Goal: Information Seeking & Learning: Learn about a topic

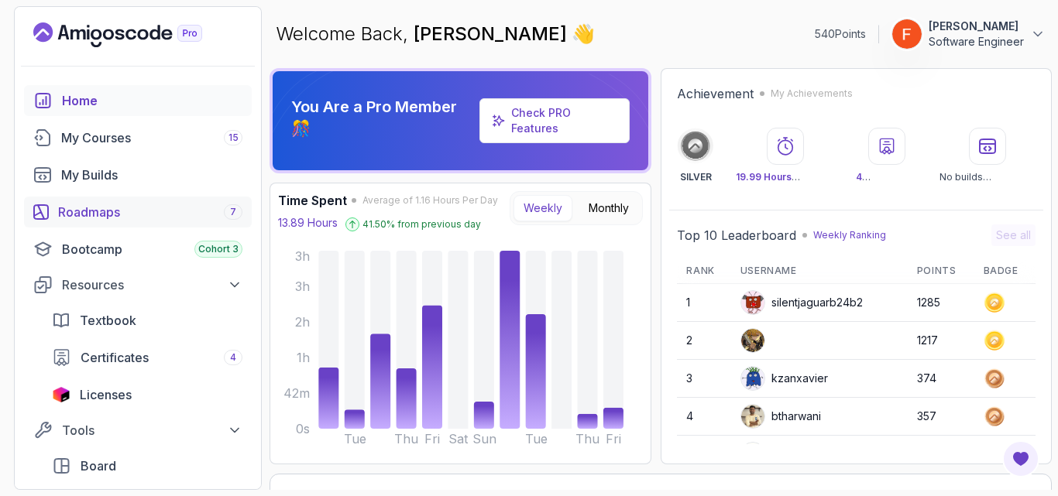
click at [88, 208] on div "Roadmaps 7" at bounding box center [150, 212] width 184 height 19
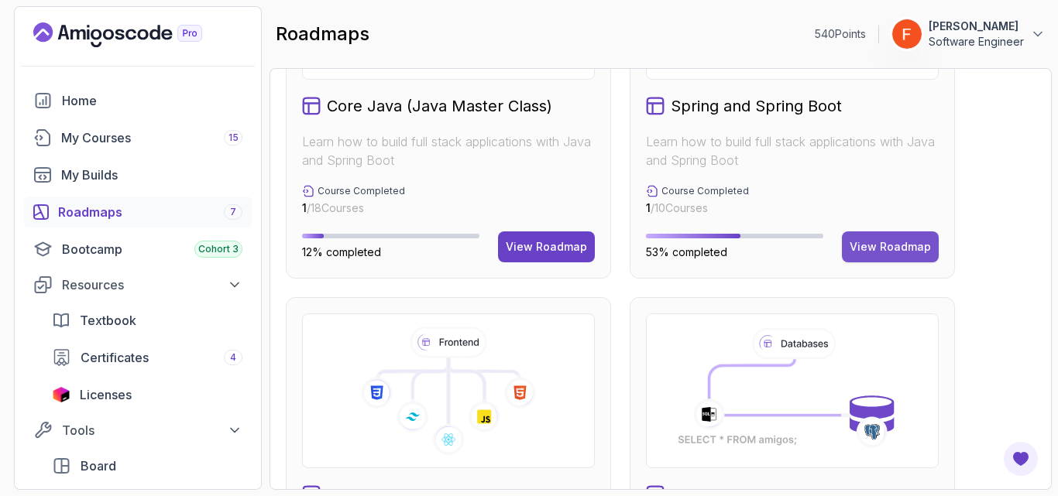
scroll to position [441, 0]
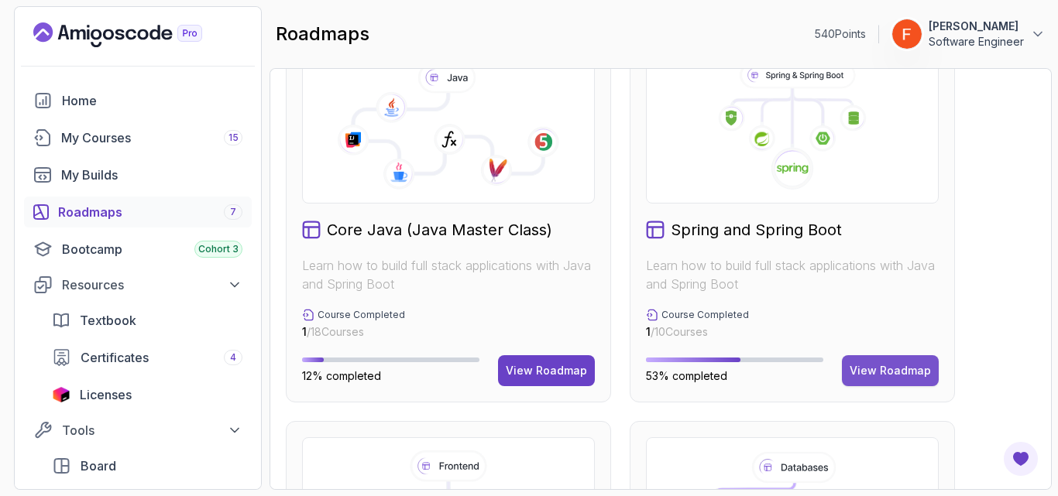
click at [868, 368] on div "View Roadmap" at bounding box center [890, 370] width 81 height 15
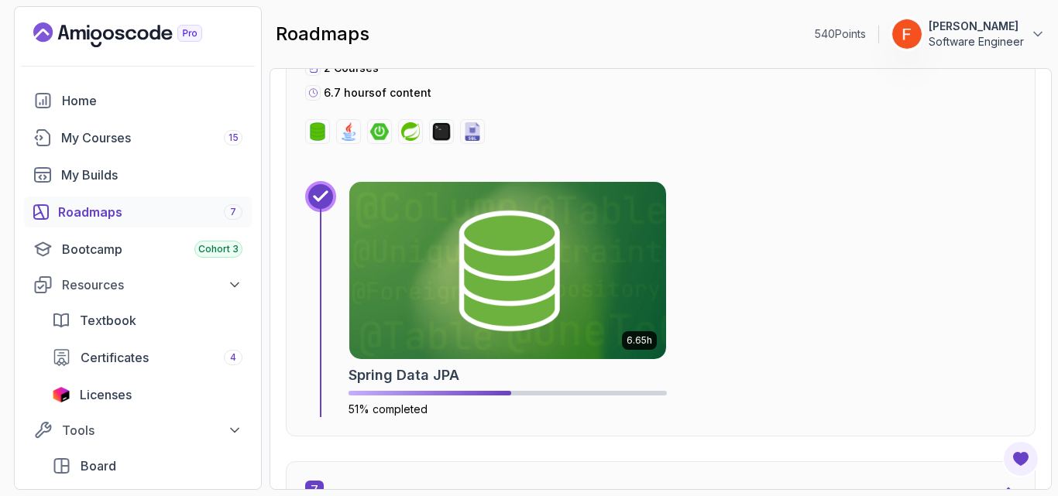
scroll to position [3647, 0]
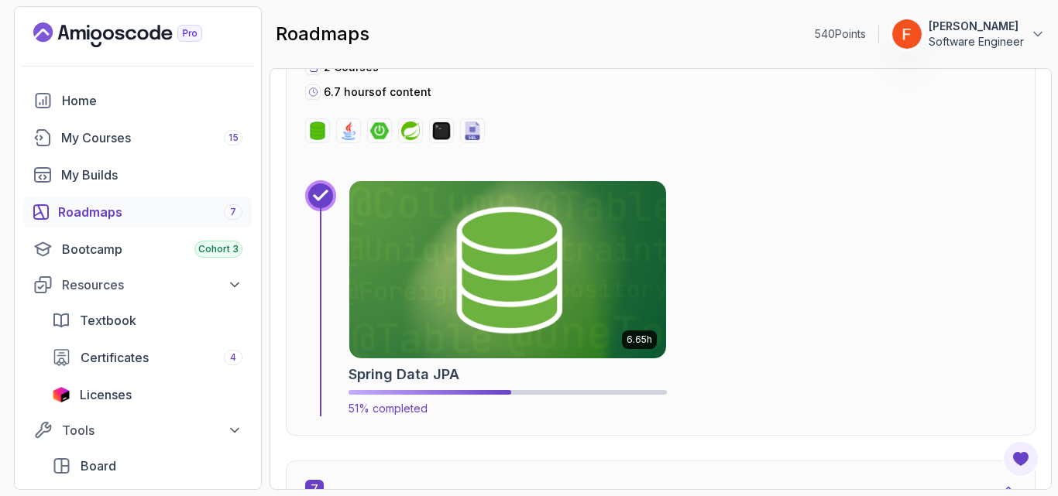
click at [651, 299] on img at bounding box center [508, 270] width 332 height 187
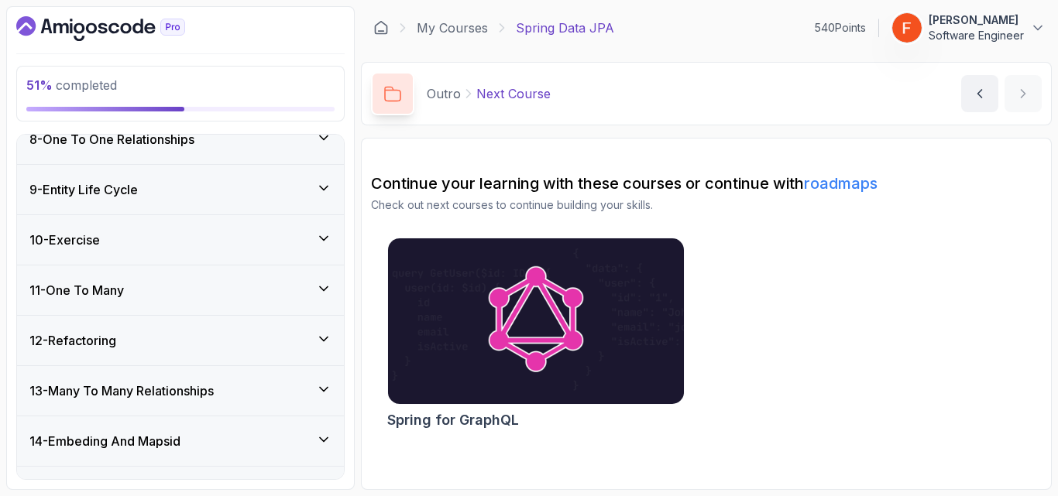
scroll to position [379, 0]
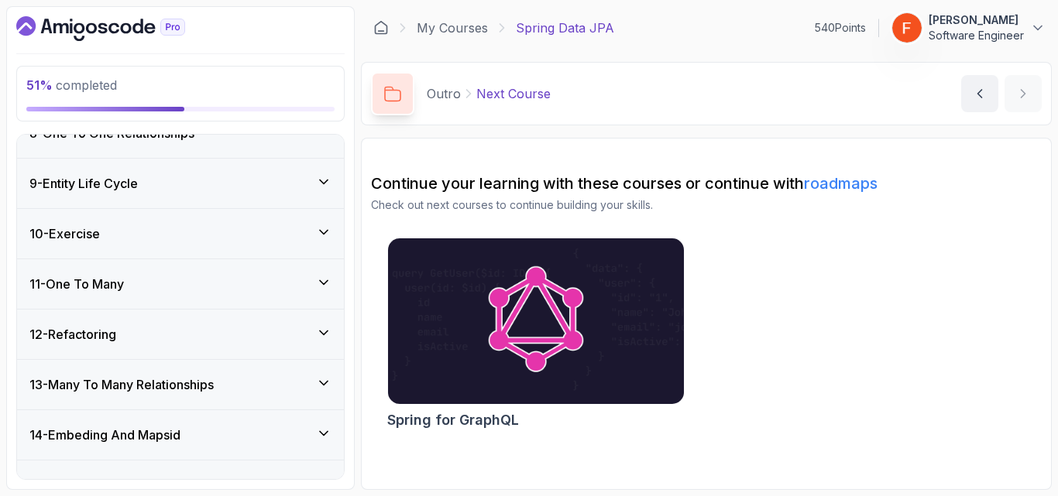
click at [307, 286] on div "11 - One To Many" at bounding box center [180, 284] width 302 height 19
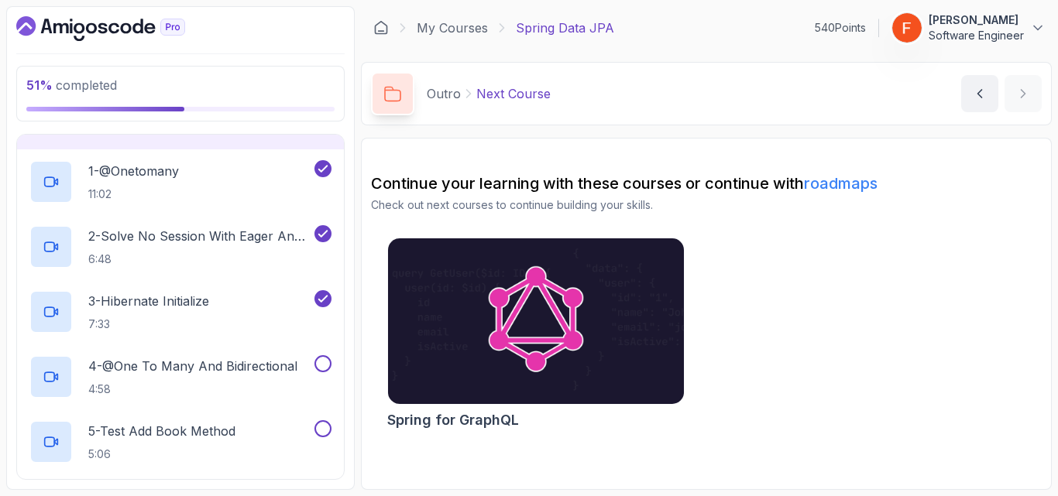
scroll to position [541, 0]
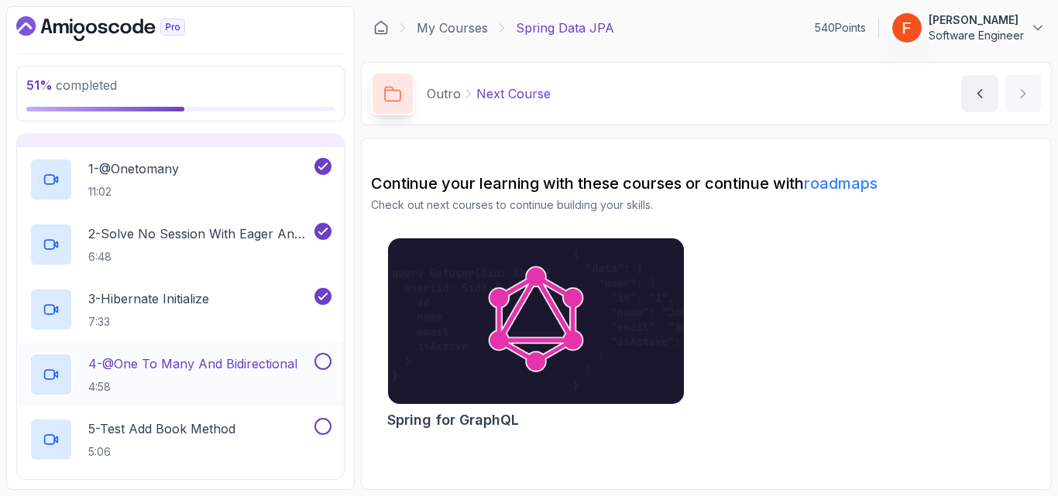
click at [264, 369] on p "4 - @One To Many And Bidirectional" at bounding box center [192, 364] width 209 height 19
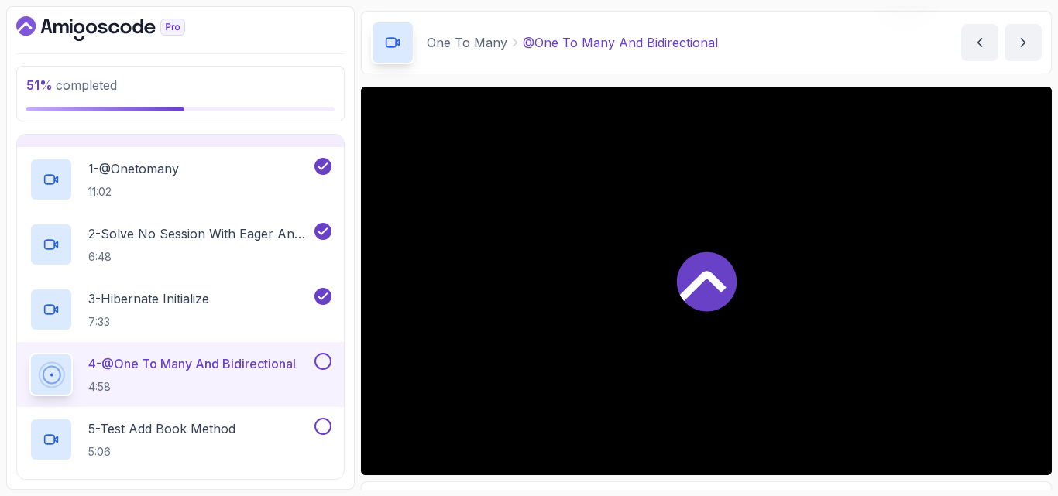
scroll to position [52, 0]
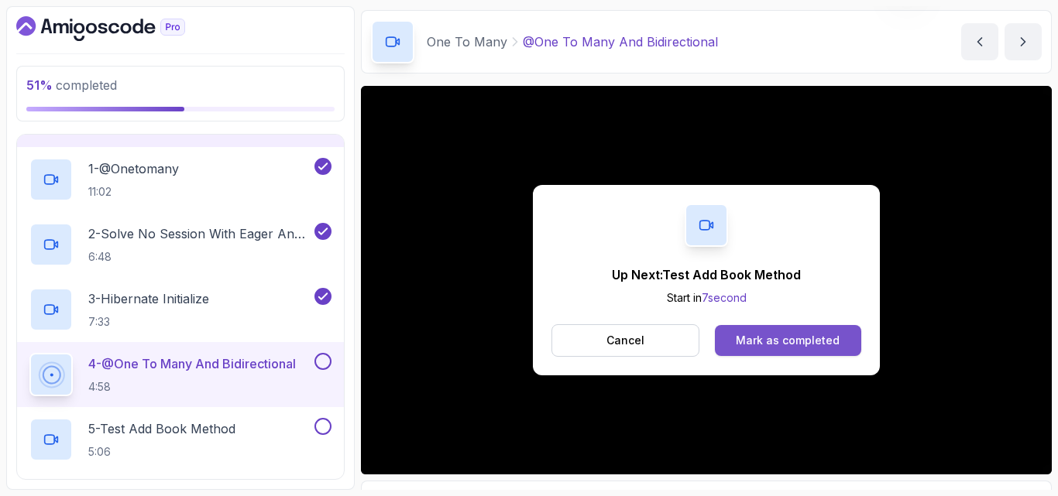
click at [845, 342] on button "Mark as completed" at bounding box center [788, 340] width 146 height 31
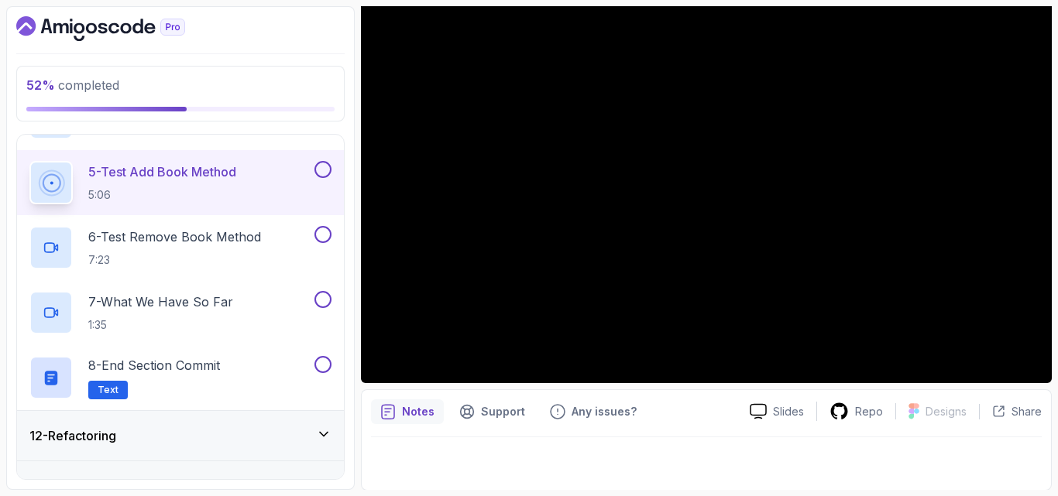
scroll to position [144, 0]
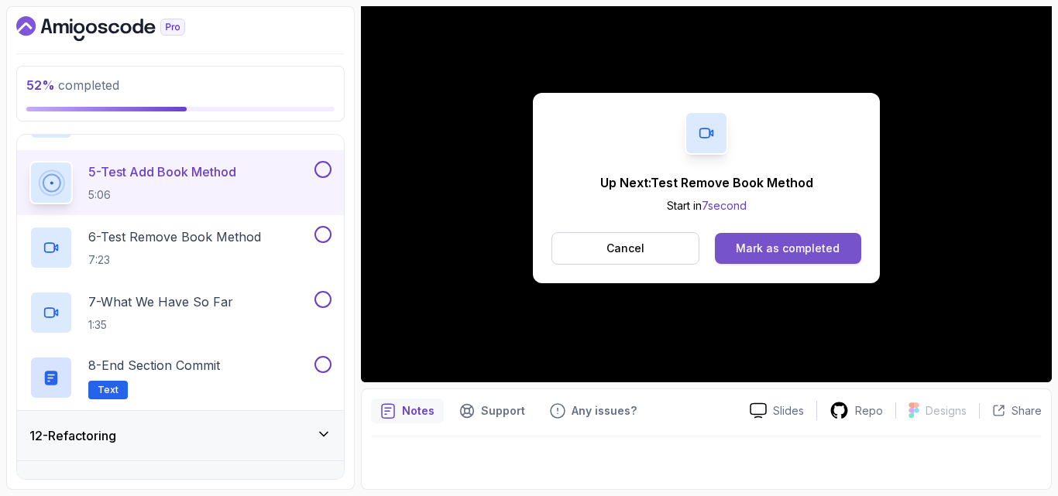
click at [766, 236] on button "Mark as completed" at bounding box center [788, 248] width 146 height 31
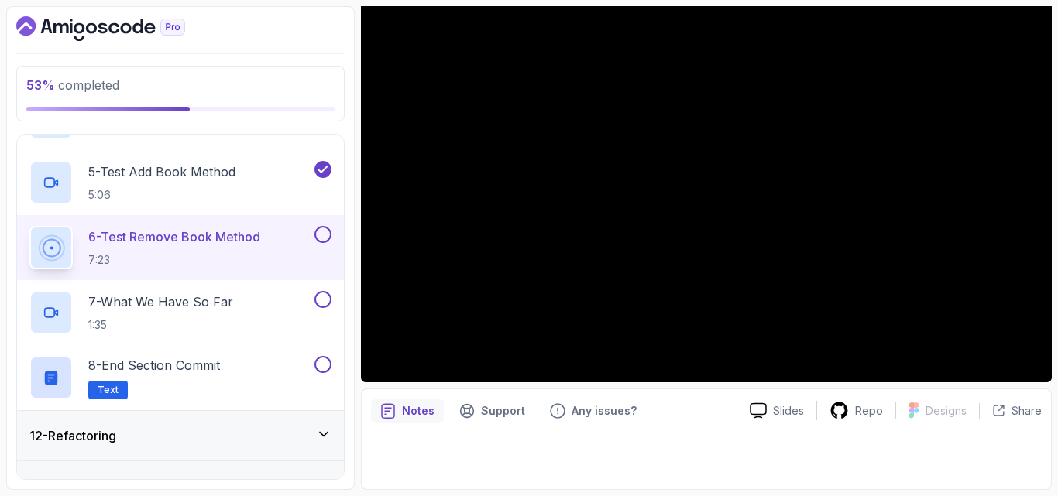
click at [325, 230] on button at bounding box center [322, 234] width 17 height 17
click at [295, 311] on div "7 - What We Have So Far 1:35" at bounding box center [170, 312] width 282 height 43
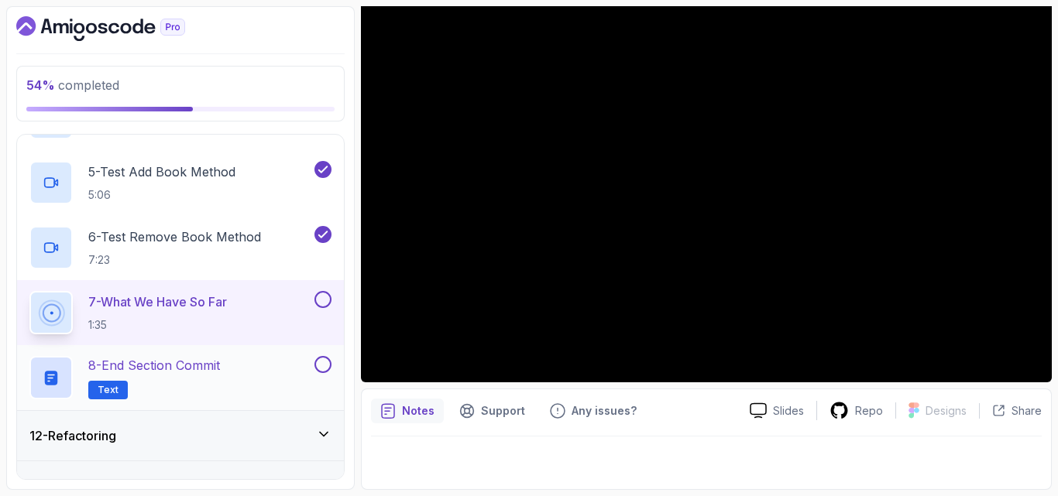
click at [324, 365] on button at bounding box center [322, 364] width 17 height 17
click at [321, 301] on button at bounding box center [322, 299] width 17 height 17
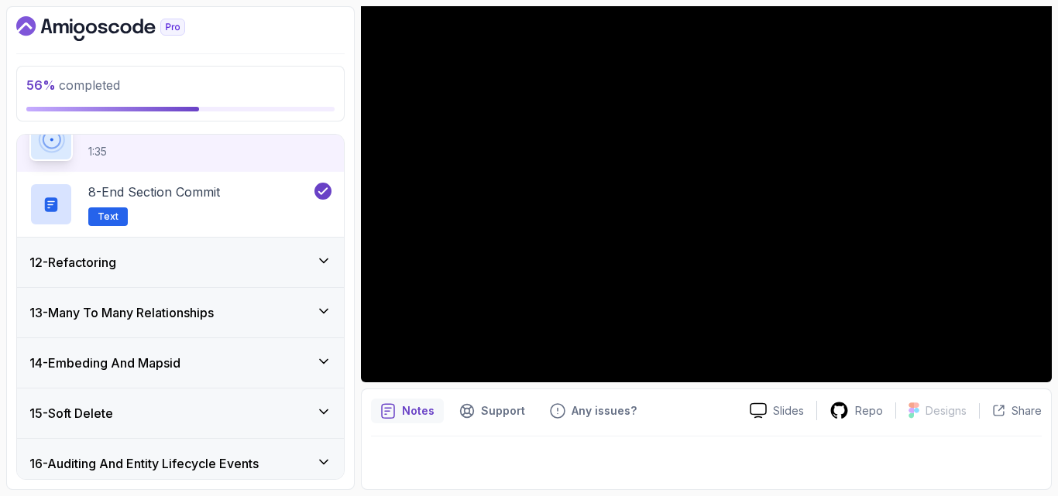
scroll to position [973, 0]
drag, startPoint x: 125, startPoint y: 345, endPoint x: 141, endPoint y: 270, distance: 76.7
click at [141, 270] on div "1 - Intro 2 - Environment Setup 3 - Getting Started 4 - Repositories 5 - Querie…" at bounding box center [180, 307] width 327 height 345
click at [141, 270] on div "12 - Refactoring" at bounding box center [180, 261] width 302 height 19
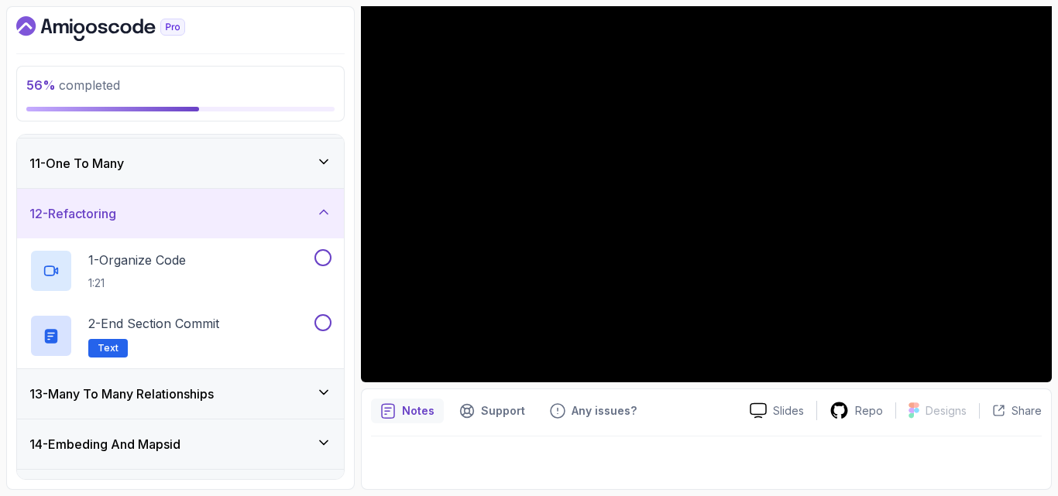
scroll to position [499, 0]
click at [203, 266] on div "1 - Organize Code 1:21" at bounding box center [170, 271] width 282 height 43
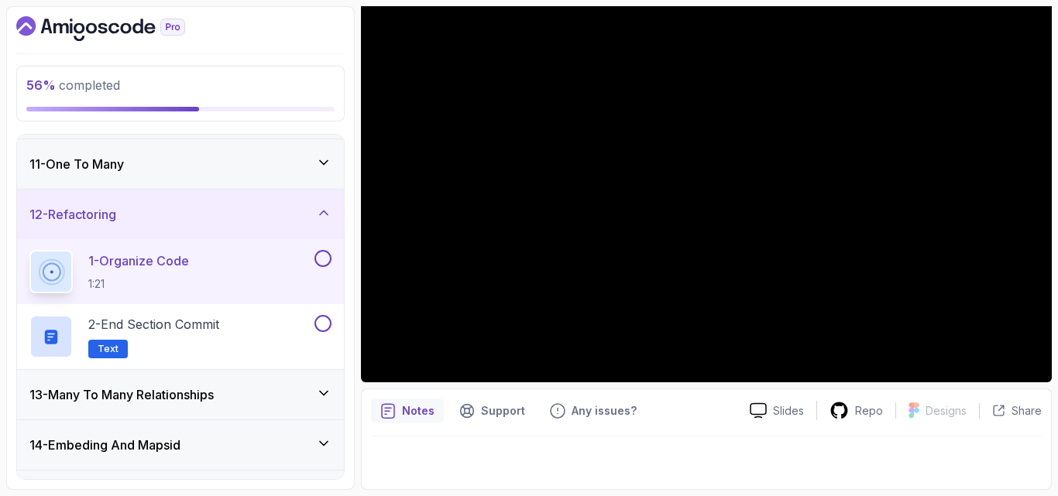
click at [324, 263] on button at bounding box center [322, 258] width 17 height 17
click at [322, 323] on button at bounding box center [322, 323] width 17 height 17
click at [232, 397] on div "13 - Many To Many Relationships" at bounding box center [180, 395] width 302 height 19
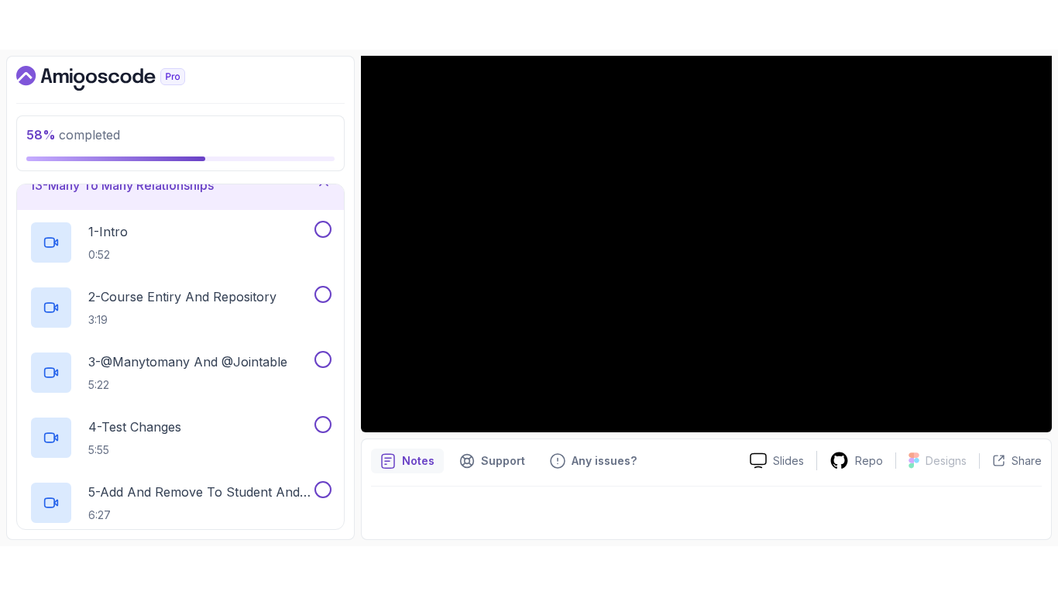
scroll to position [641, 0]
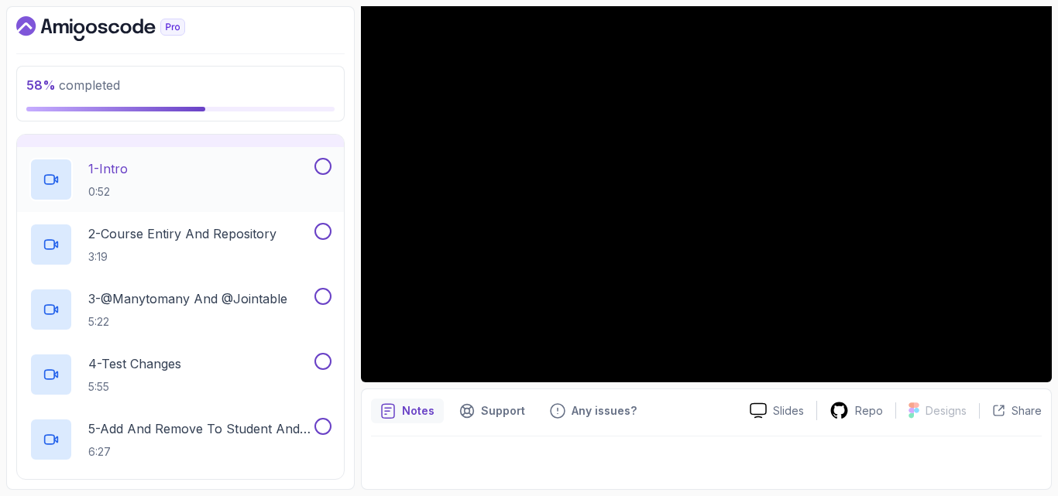
click at [180, 183] on div "1 - Intro 0:52" at bounding box center [170, 179] width 282 height 43
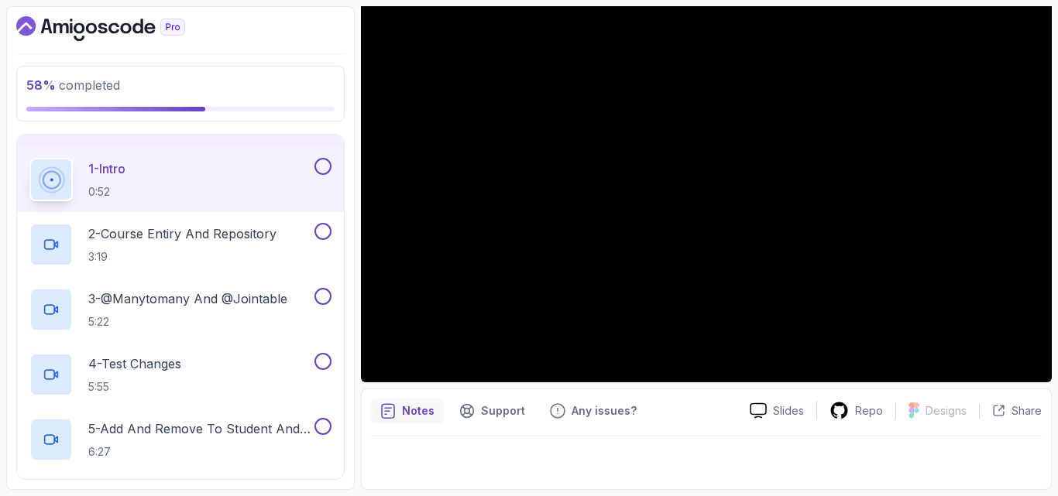
click at [322, 165] on button at bounding box center [322, 166] width 17 height 17
click at [269, 225] on p "2 - Course Entiry And Repository" at bounding box center [182, 234] width 188 height 19
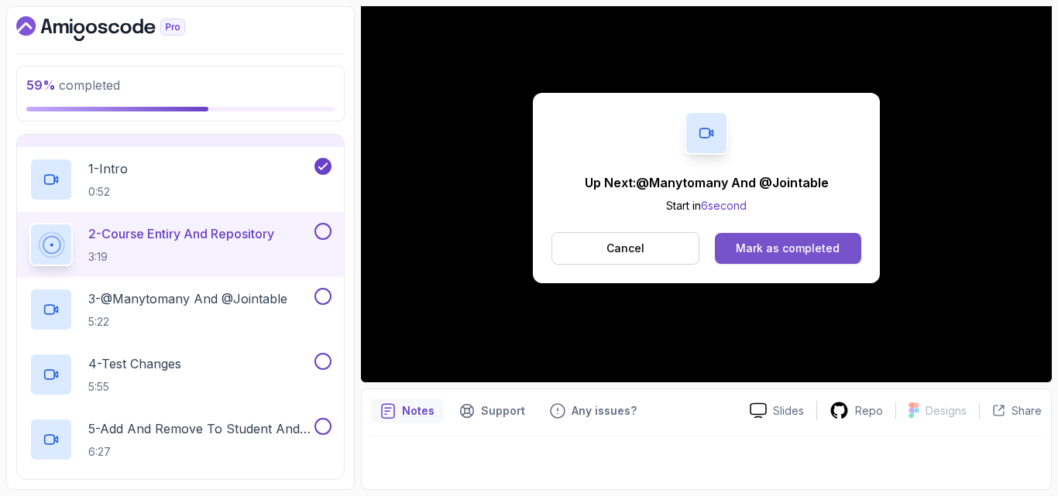
click at [736, 245] on button "Mark as completed" at bounding box center [788, 248] width 146 height 31
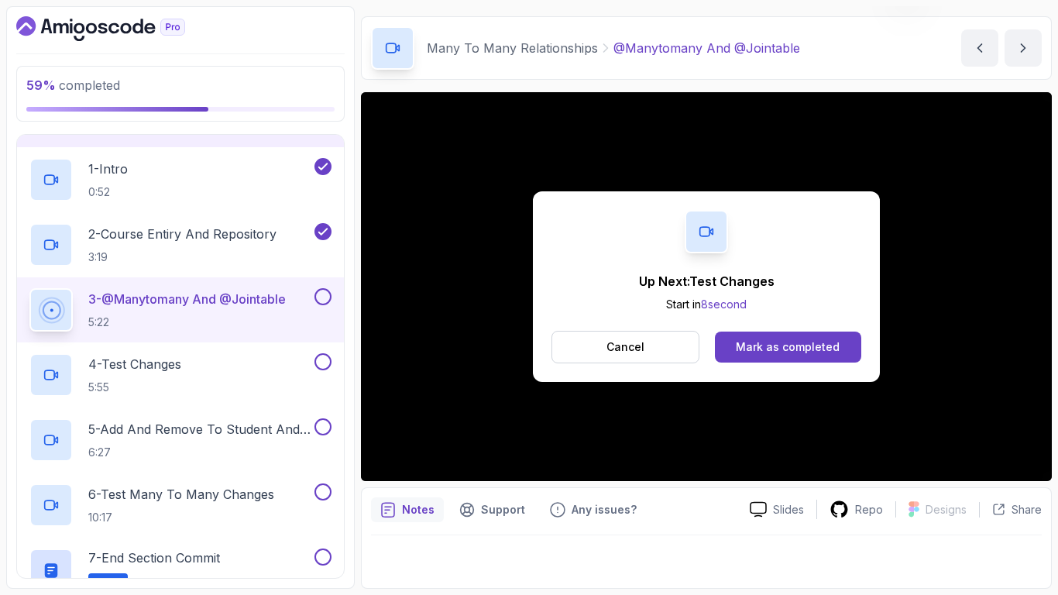
scroll to position [144, 0]
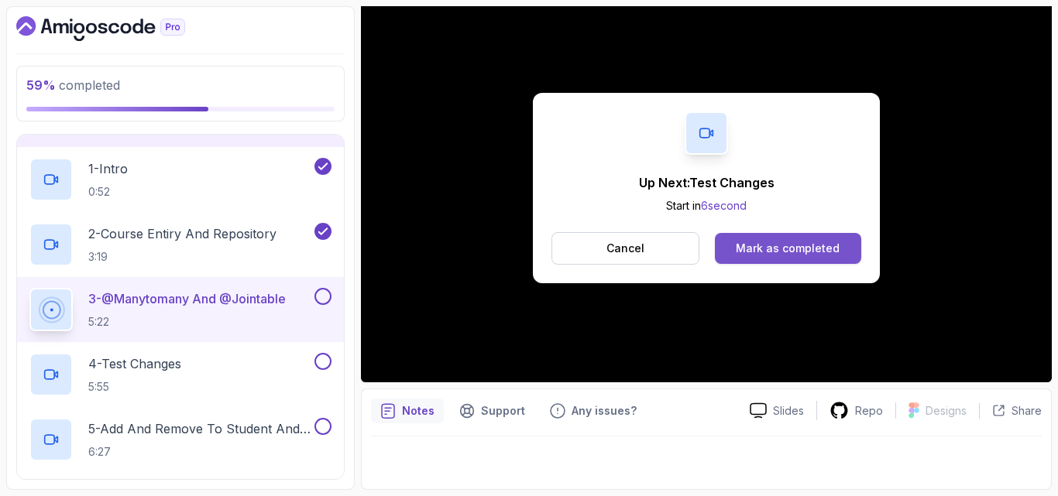
click at [792, 250] on div "Mark as completed" at bounding box center [788, 248] width 104 height 15
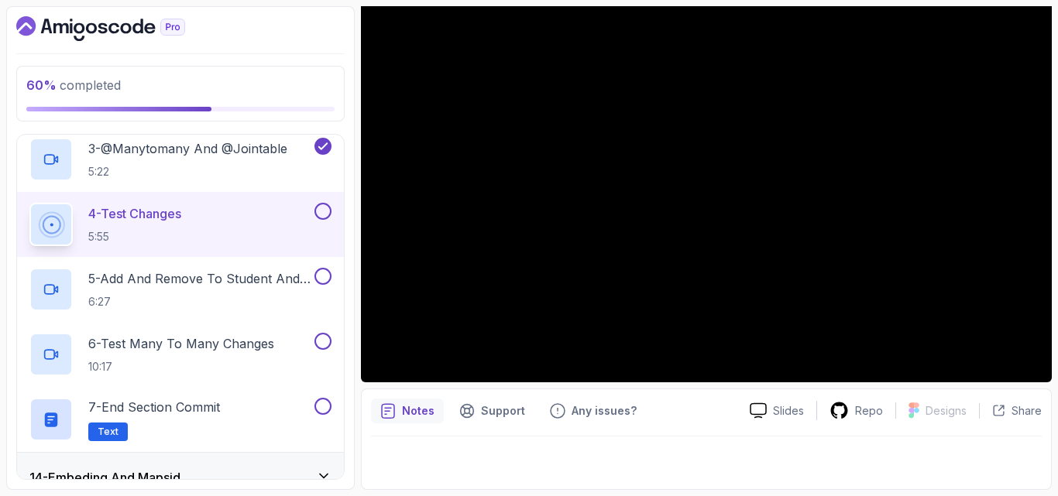
scroll to position [792, 0]
click at [320, 216] on button at bounding box center [322, 210] width 17 height 17
click at [230, 286] on p "5 - Add And Remove To Student And Course Sets" at bounding box center [199, 278] width 223 height 19
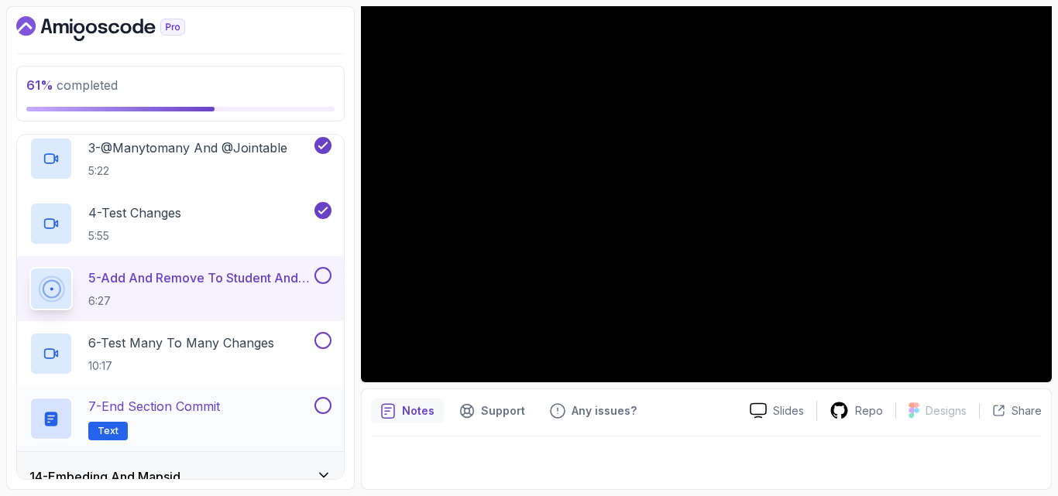
click at [321, 406] on button at bounding box center [322, 405] width 17 height 17
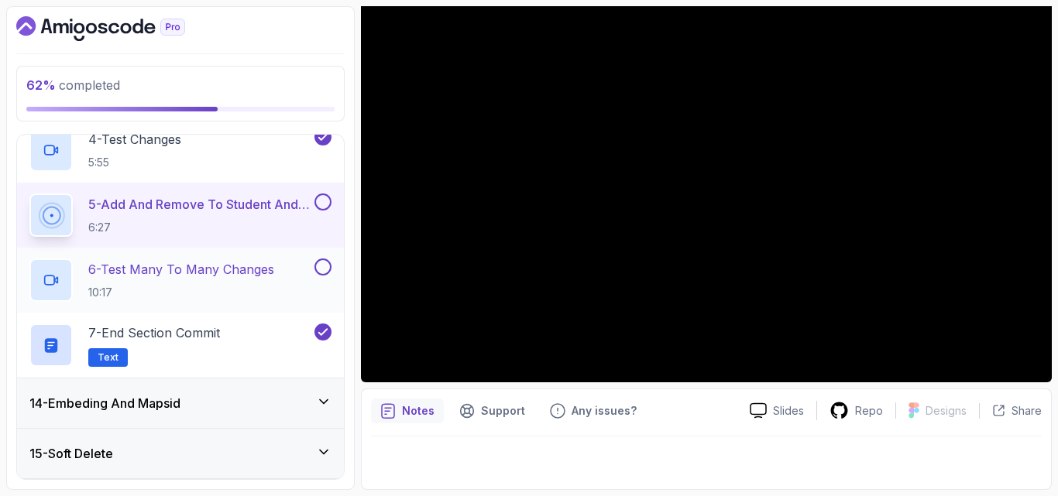
scroll to position [868, 0]
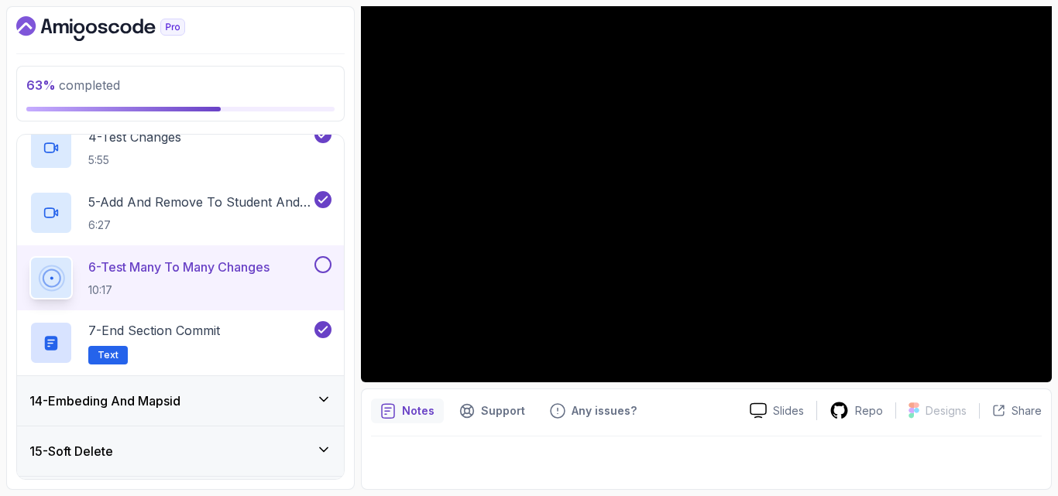
click at [314, 321] on button at bounding box center [322, 329] width 17 height 17
click at [323, 325] on button at bounding box center [322, 329] width 17 height 17
click at [314, 321] on button at bounding box center [322, 329] width 17 height 17
click at [323, 325] on button at bounding box center [322, 329] width 17 height 17
click at [318, 260] on button at bounding box center [322, 264] width 17 height 17
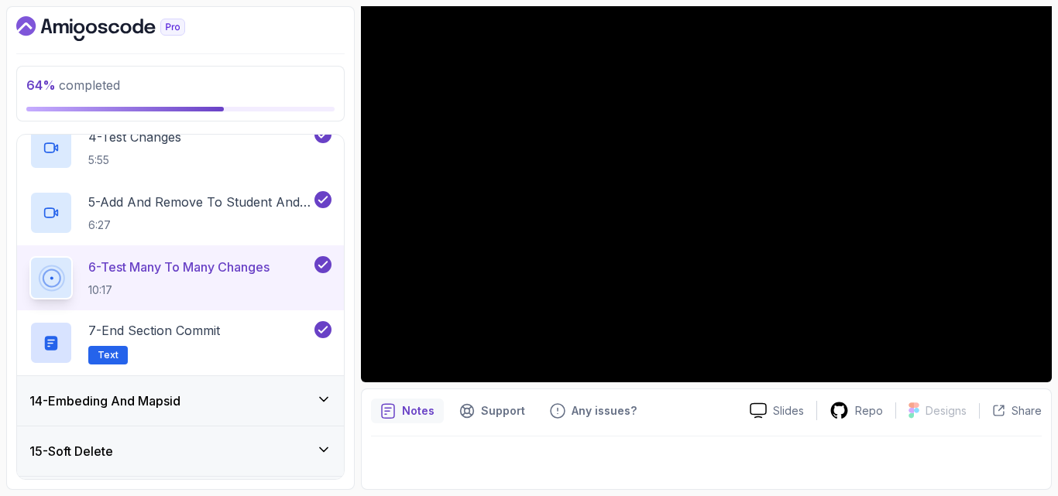
click at [271, 387] on div "14 - Embeding And Mapsid" at bounding box center [180, 401] width 327 height 50
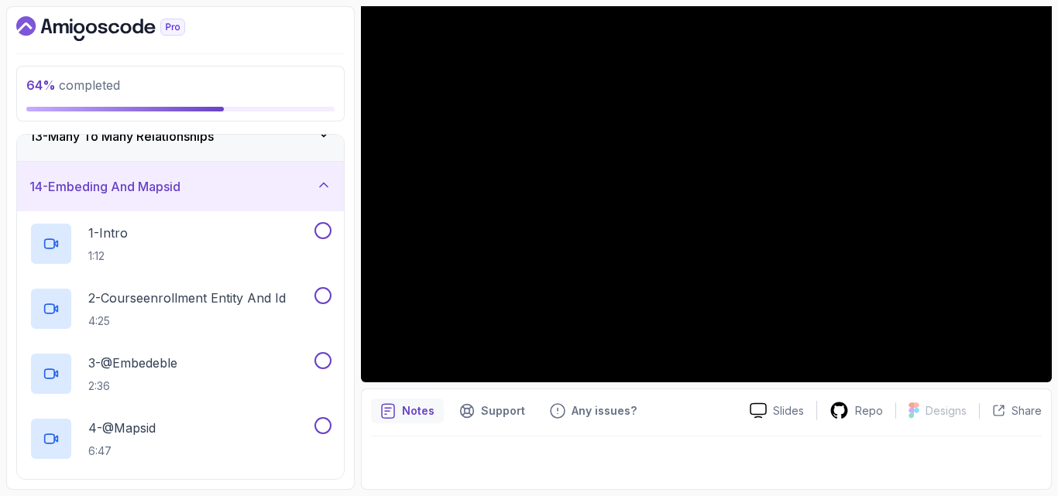
scroll to position [627, 0]
click at [242, 235] on div "1 - Intro 1:12" at bounding box center [170, 244] width 282 height 43
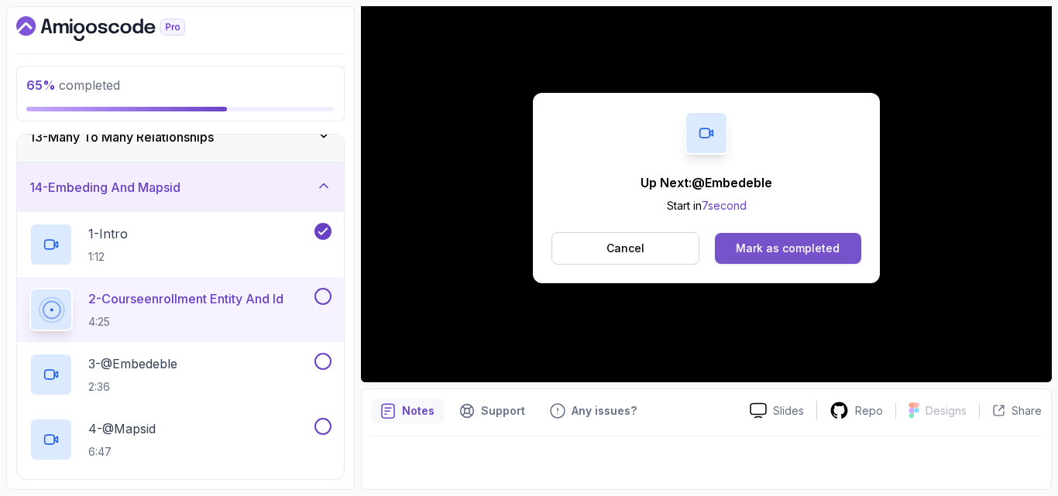
click at [738, 245] on div "Mark as completed" at bounding box center [788, 248] width 104 height 15
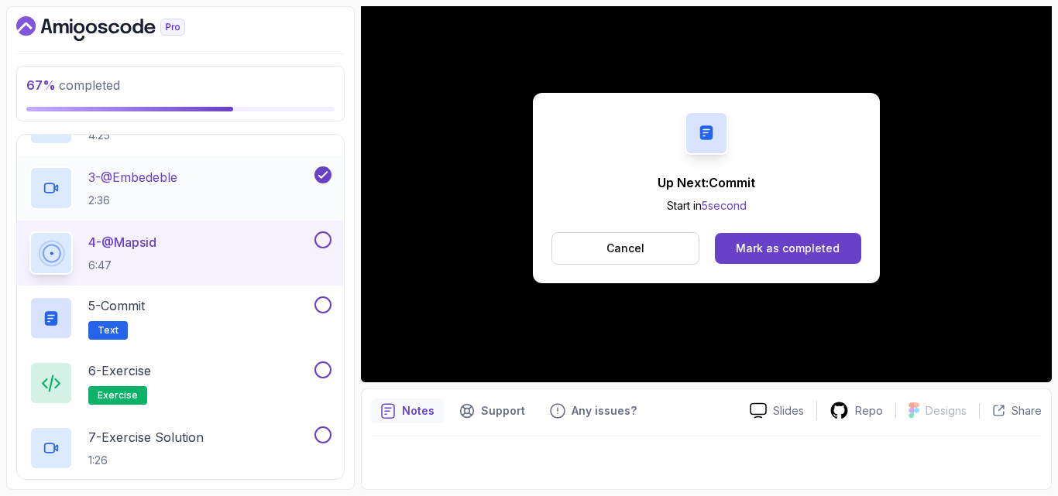
scroll to position [814, 0]
click at [318, 235] on button at bounding box center [322, 239] width 17 height 17
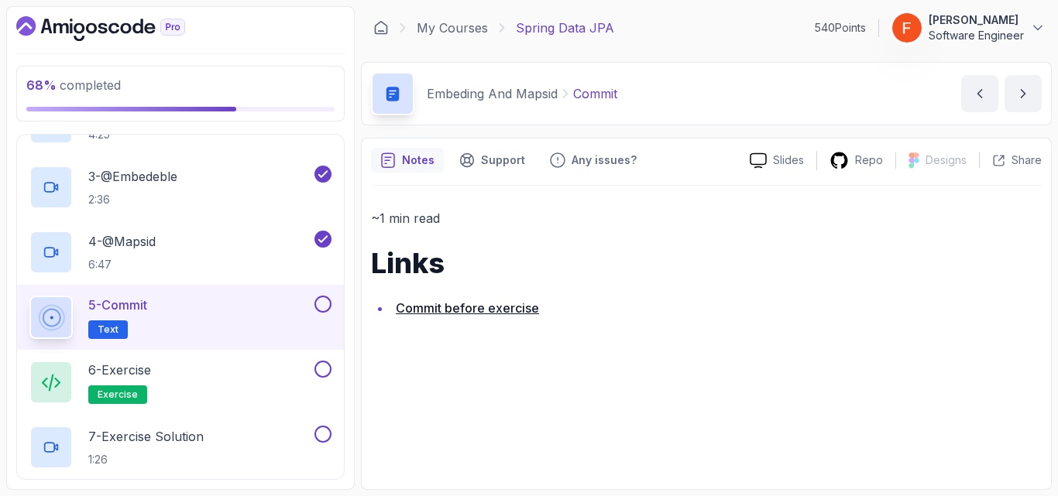
click at [320, 311] on button at bounding box center [322, 304] width 17 height 17
click at [280, 386] on div "6 - Exercise exercise" at bounding box center [170, 382] width 282 height 43
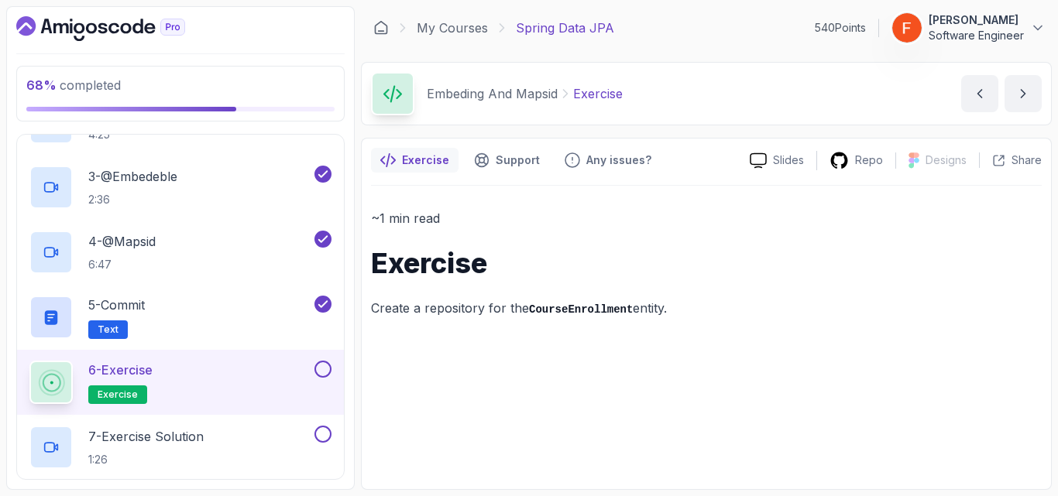
click at [321, 368] on button at bounding box center [322, 369] width 17 height 17
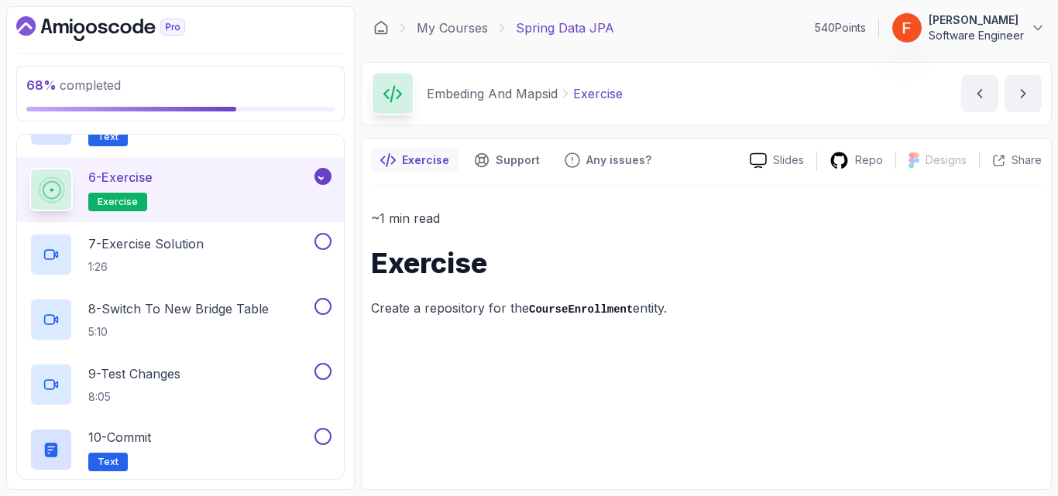
scroll to position [1008, 0]
click at [225, 263] on div "7 - Exercise Solution 1:26" at bounding box center [170, 253] width 282 height 43
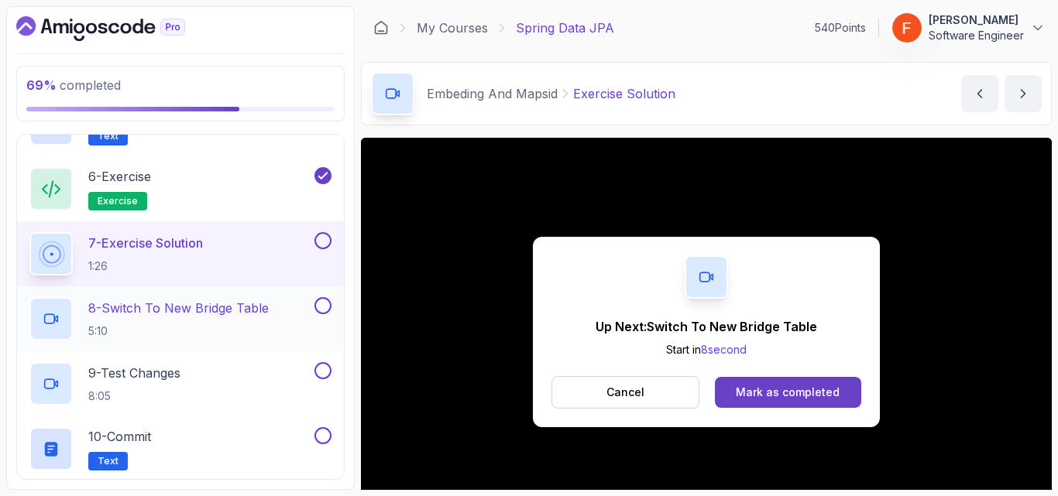
click at [246, 297] on div "8 - Switch To New Bridge Table 5:10" at bounding box center [180, 319] width 327 height 65
click at [319, 239] on button at bounding box center [322, 240] width 17 height 17
click at [280, 314] on div "8 - Switch To New Bridge Table 5:10" at bounding box center [170, 318] width 282 height 43
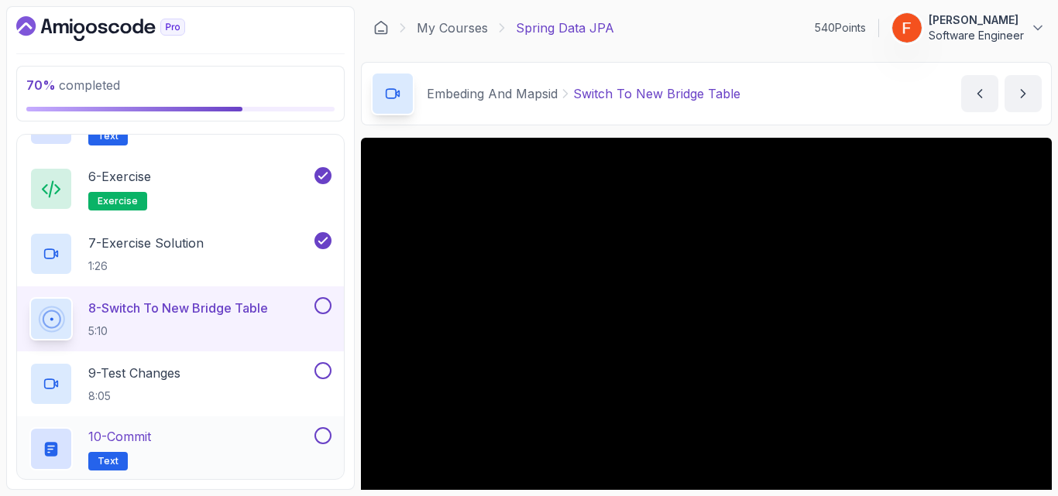
click at [324, 440] on button at bounding box center [322, 436] width 17 height 17
click at [318, 307] on button at bounding box center [322, 305] width 17 height 17
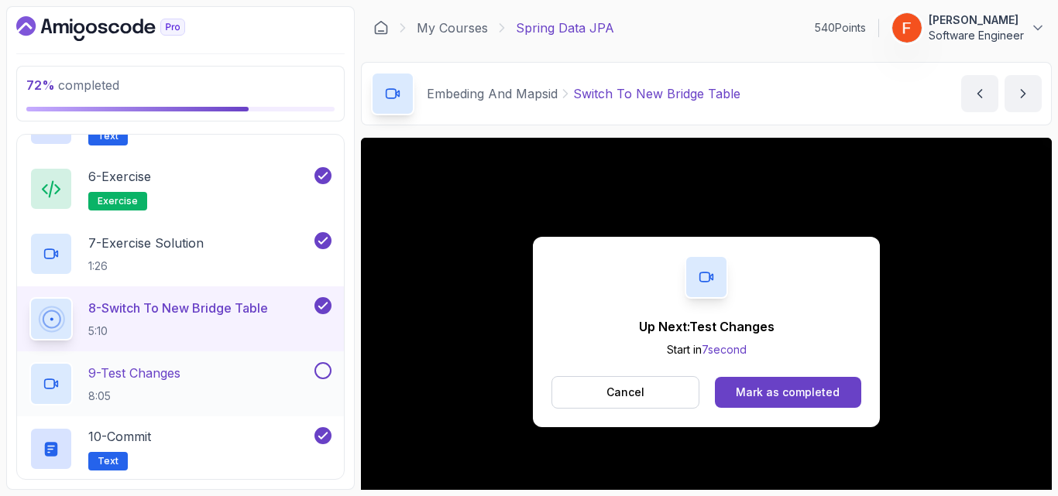
click at [267, 375] on div "9 - Test Changes 8:05" at bounding box center [170, 383] width 282 height 43
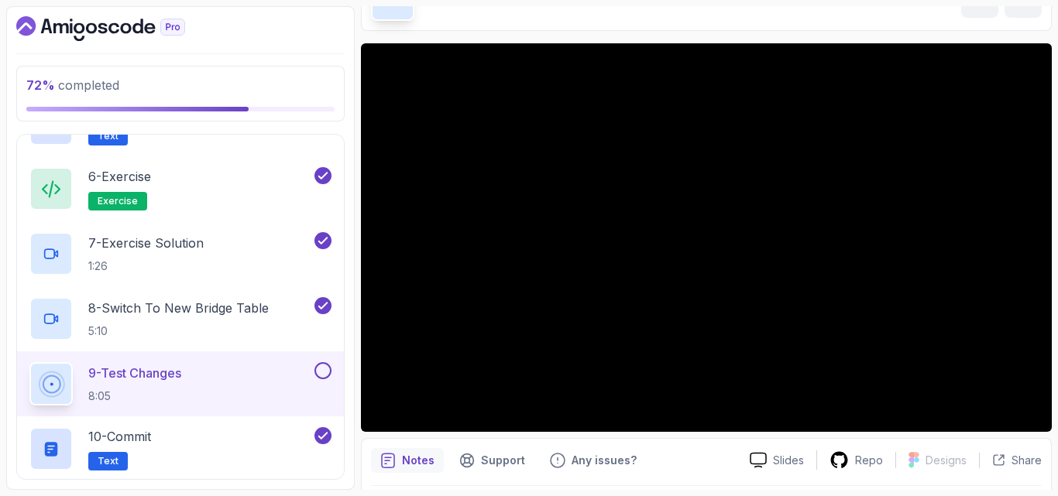
scroll to position [93, 0]
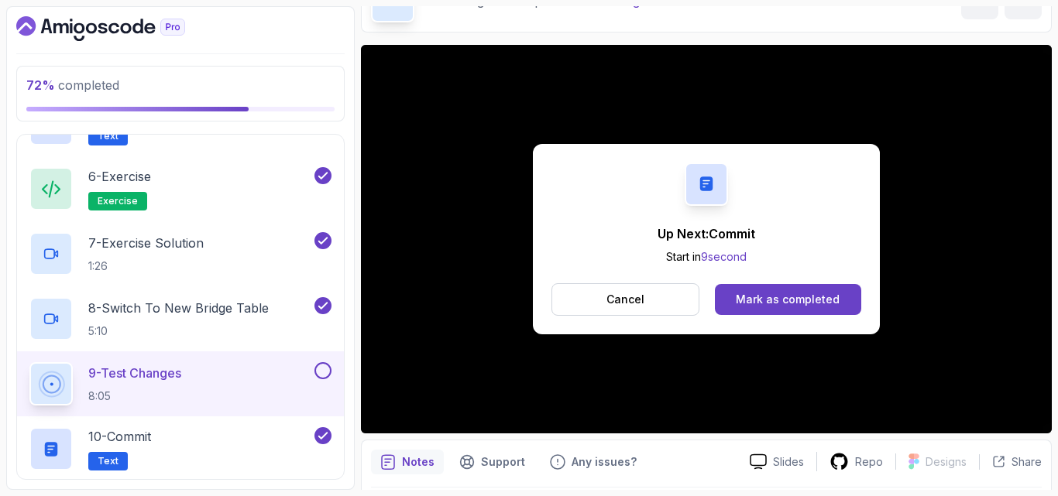
click at [325, 373] on button at bounding box center [322, 370] width 17 height 17
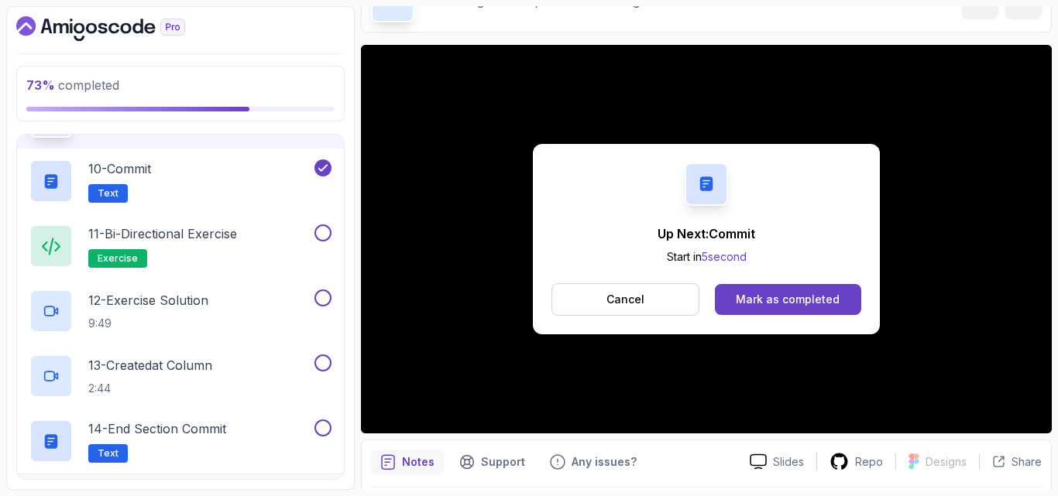
scroll to position [1275, 0]
click at [261, 240] on div "11 - Bi-directional Exercise exercise" at bounding box center [170, 246] width 282 height 43
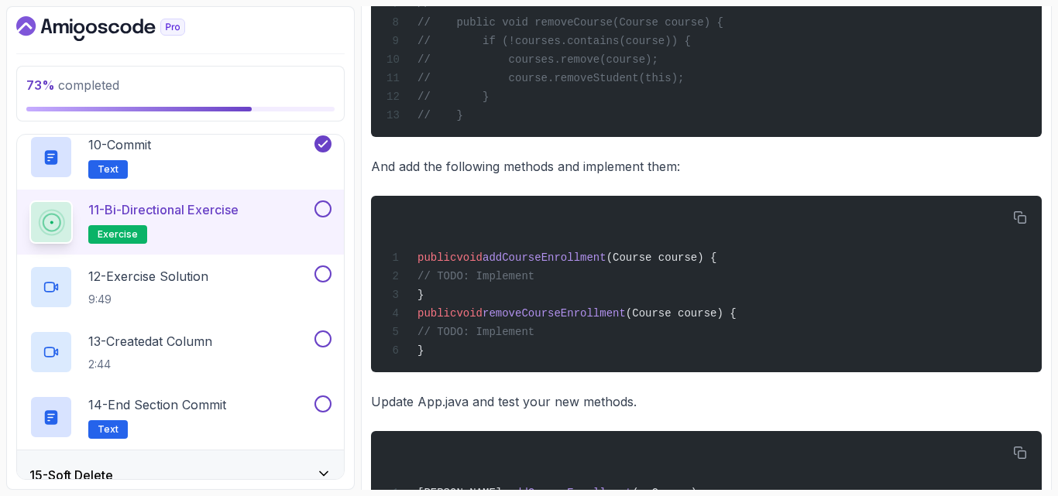
scroll to position [1199, 0]
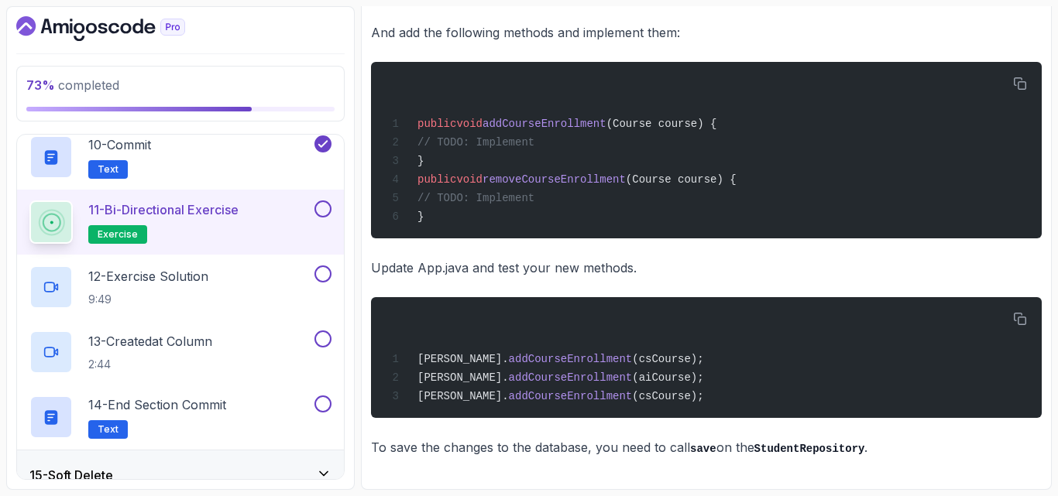
click at [326, 212] on button at bounding box center [322, 209] width 17 height 17
click at [255, 280] on div "12 - Exercise Solution 9:49" at bounding box center [170, 287] width 282 height 43
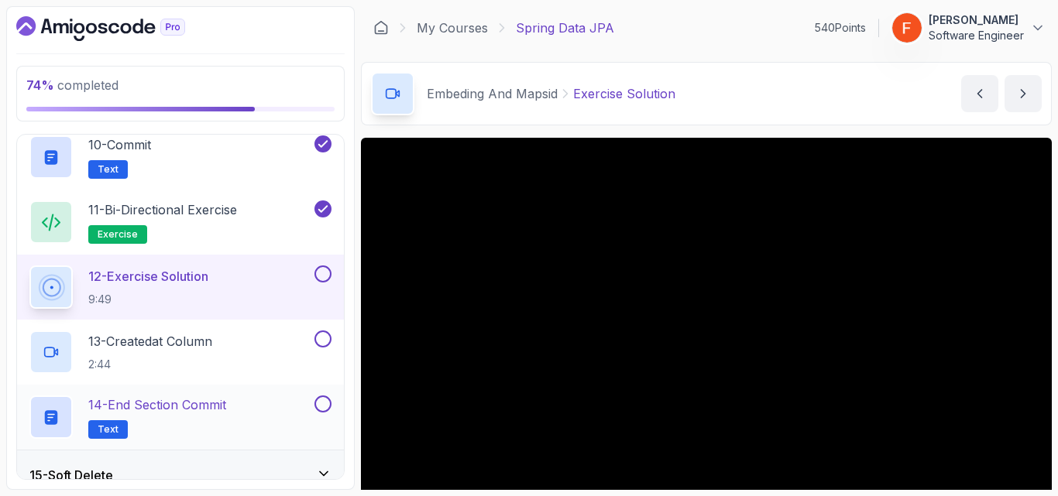
click at [318, 405] on button at bounding box center [322, 404] width 17 height 17
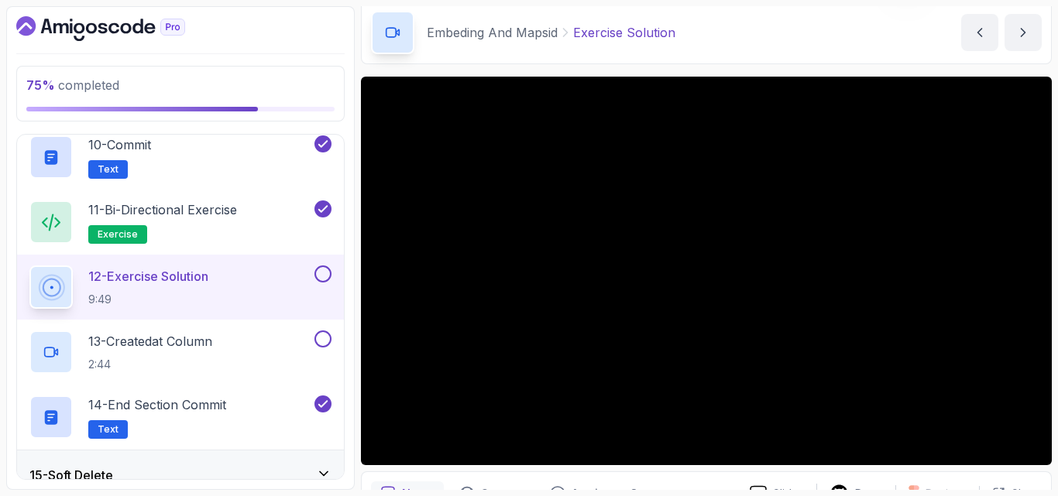
scroll to position [67, 0]
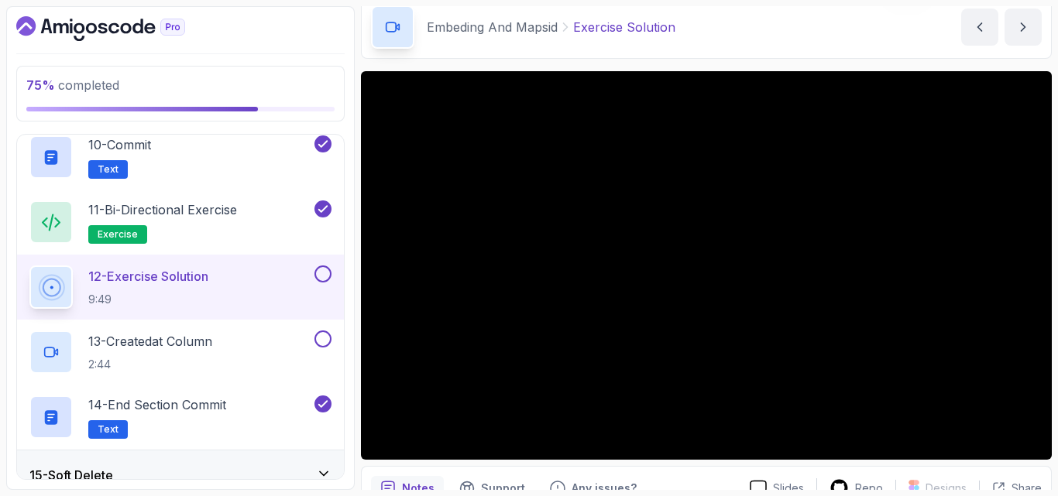
click at [314, 396] on button at bounding box center [322, 404] width 17 height 17
click at [324, 397] on button at bounding box center [322, 404] width 17 height 17
click at [323, 273] on button at bounding box center [322, 274] width 17 height 17
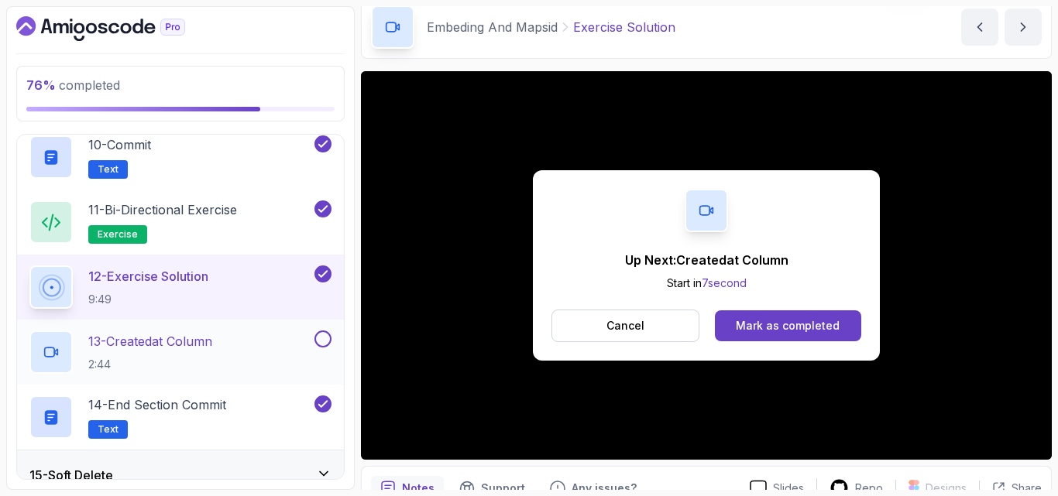
click at [259, 345] on div "13 - Createdat Column 2:44" at bounding box center [170, 352] width 282 height 43
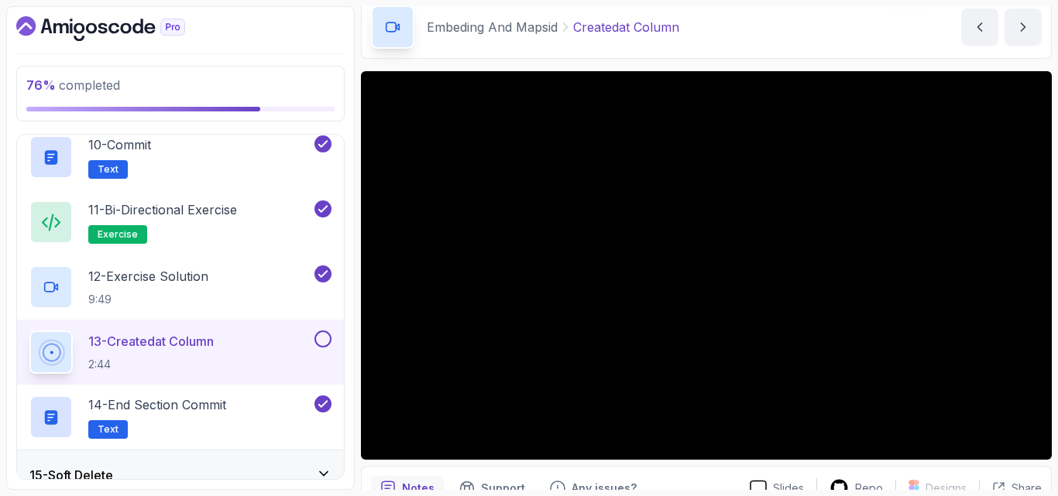
click at [319, 335] on button at bounding box center [322, 339] width 17 height 17
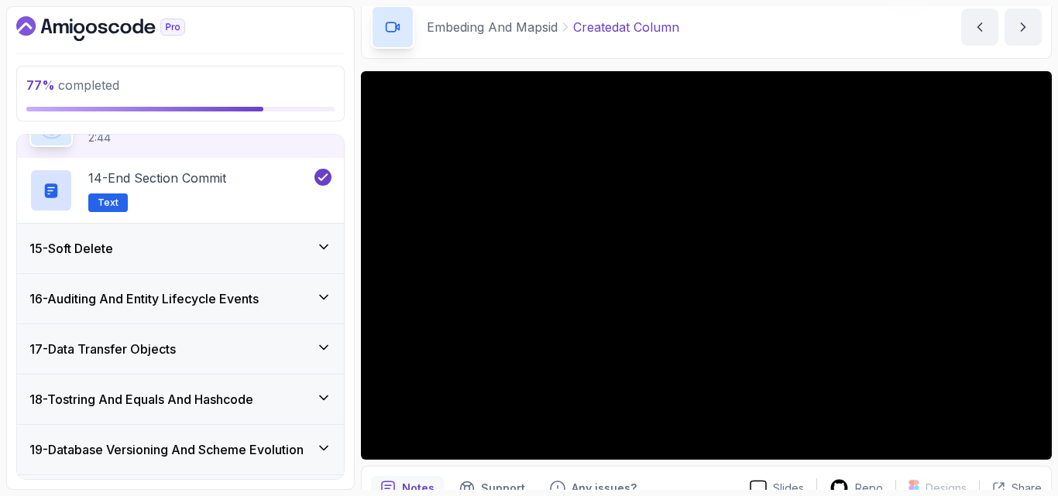
scroll to position [1528, 0]
click at [282, 243] on div "15 - Soft Delete" at bounding box center [180, 247] width 302 height 19
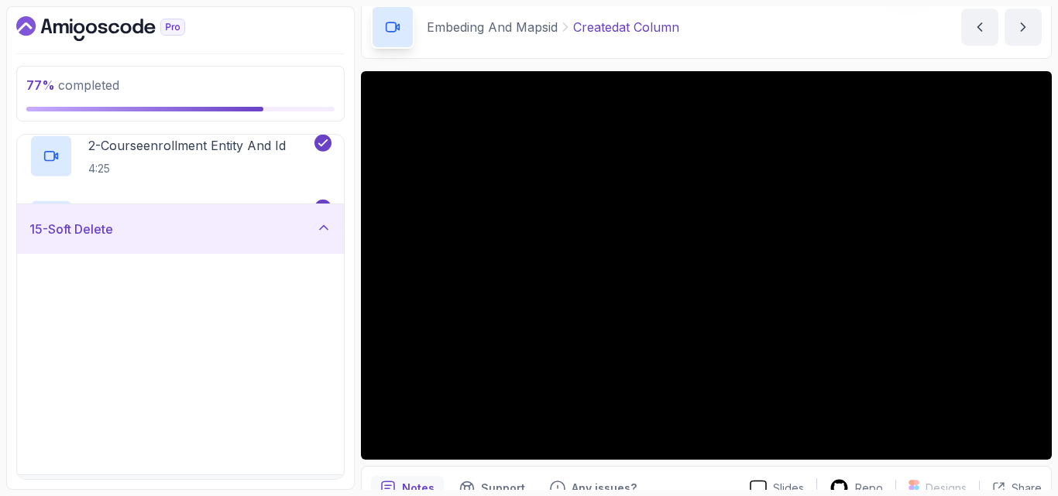
scroll to position [712, 0]
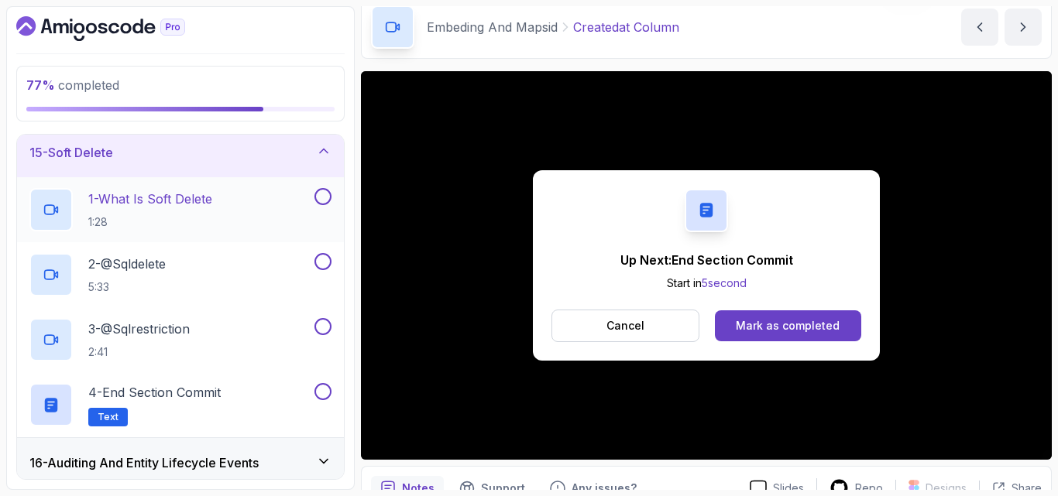
click at [235, 204] on div "1 - What Is Soft Delete 1:28" at bounding box center [170, 209] width 282 height 43
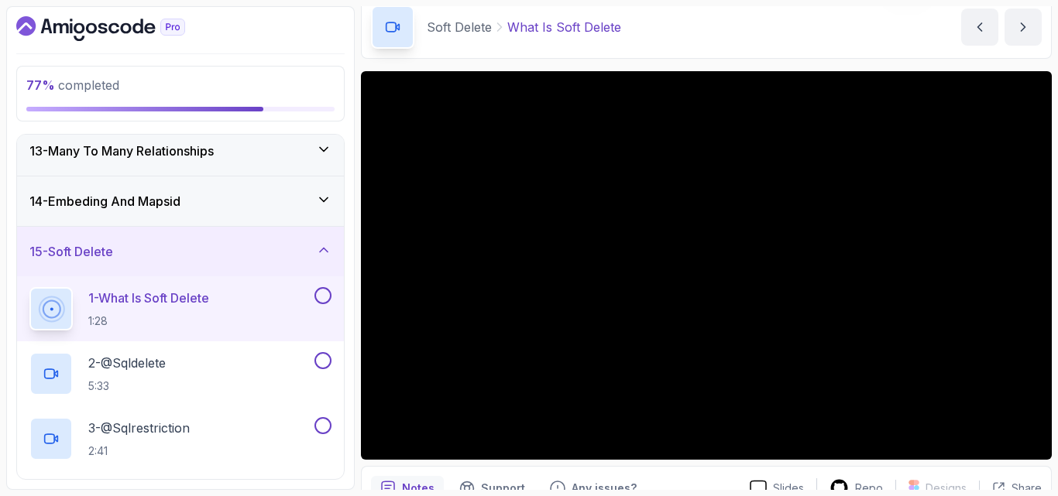
scroll to position [612, 0]
click at [235, 204] on div "14 - Embeding And Mapsid" at bounding box center [180, 202] width 302 height 19
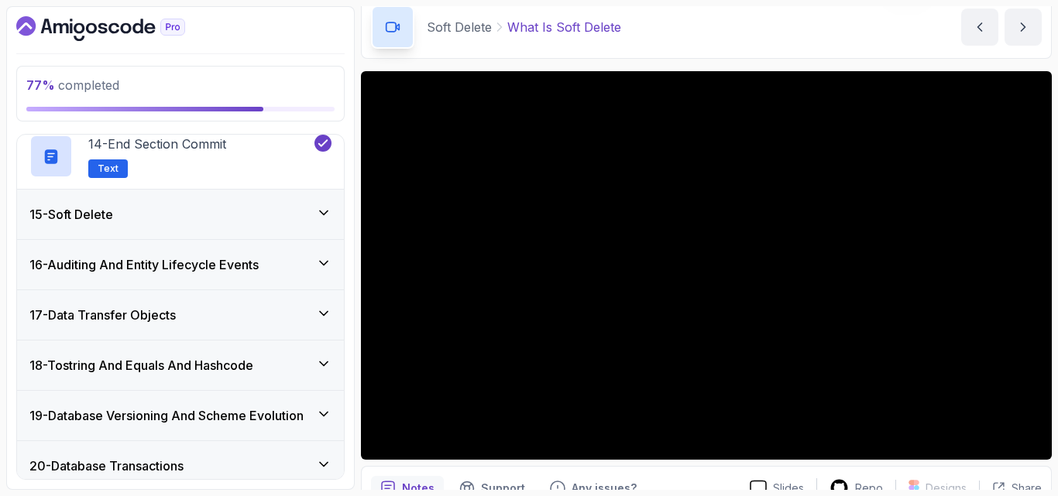
click at [235, 204] on div "15 - Soft Delete" at bounding box center [180, 215] width 327 height 50
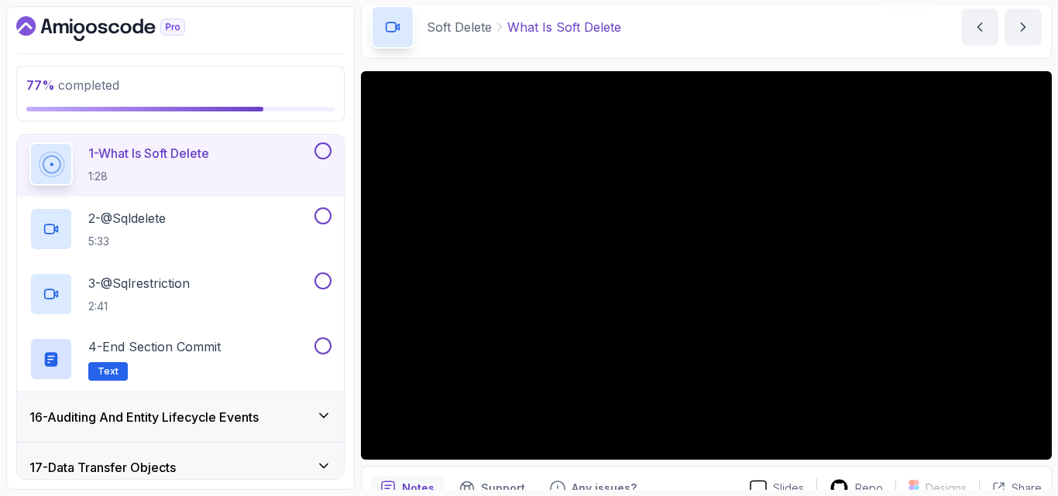
scroll to position [758, 0]
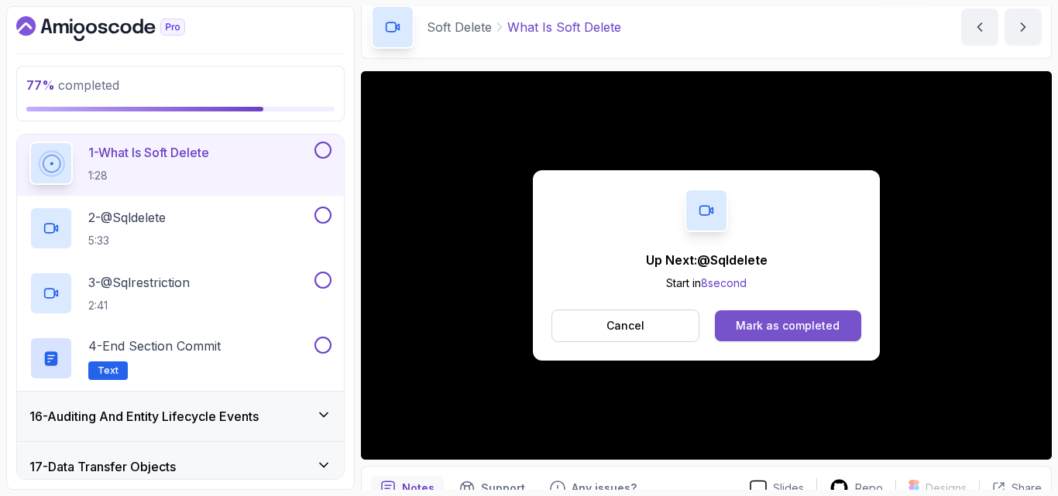
click at [784, 336] on button "Mark as completed" at bounding box center [788, 326] width 146 height 31
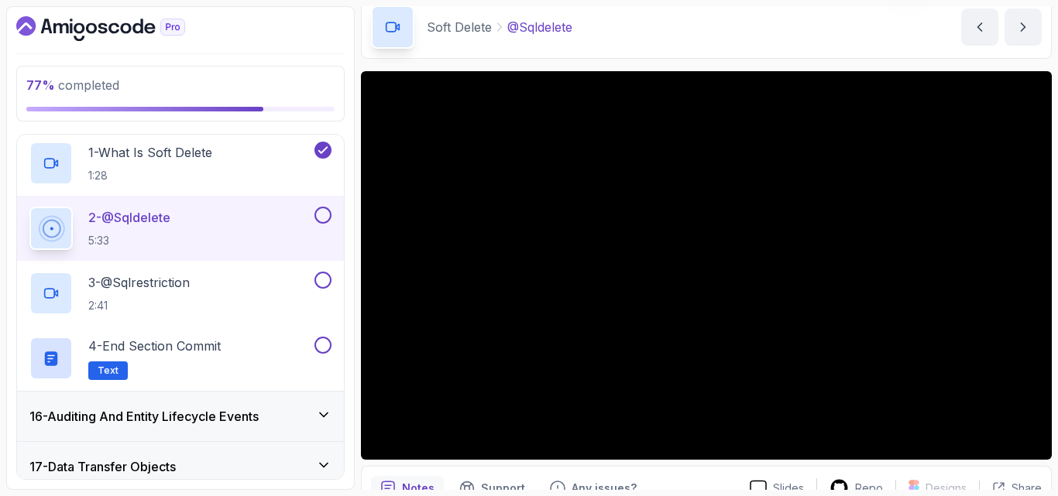
click at [259, 417] on h3 "16 - Auditing And Entity Lifecycle Events" at bounding box center [143, 416] width 229 height 19
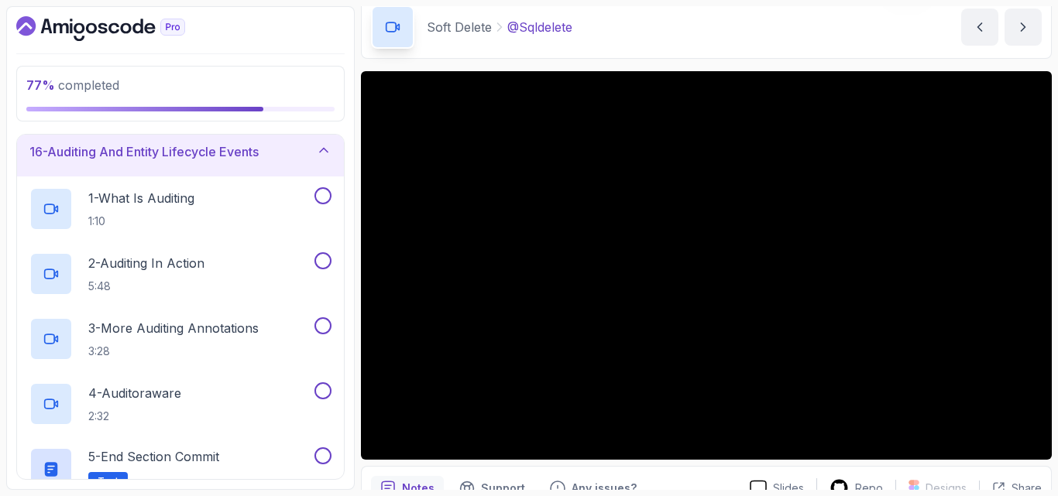
scroll to position [762, 0]
click at [192, 171] on div "16 - Auditing And Entity Lifecycle Events" at bounding box center [180, 153] width 327 height 50
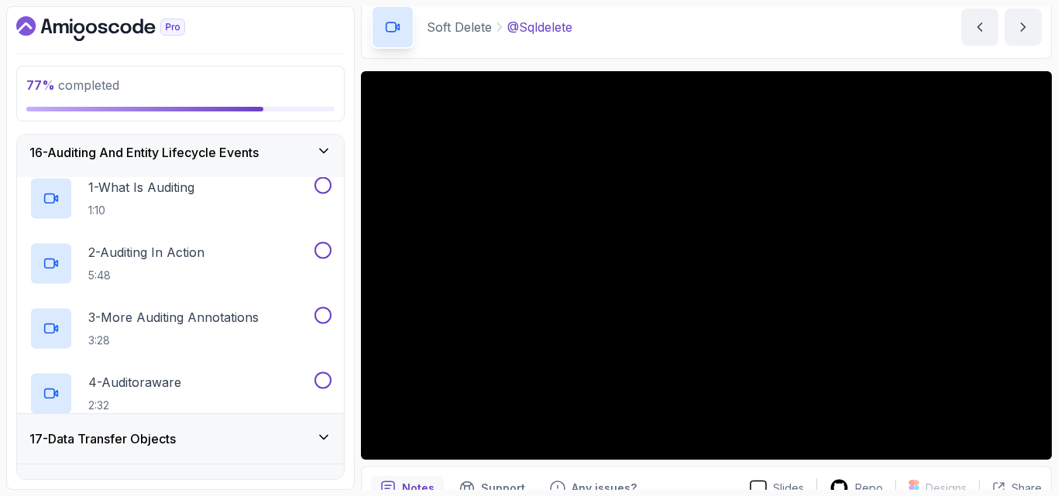
scroll to position [712, 0]
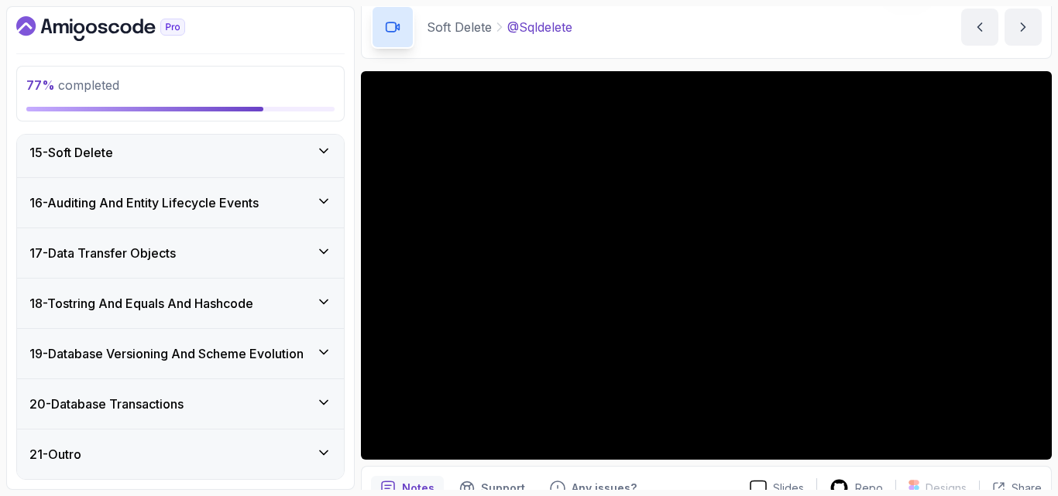
click at [192, 171] on div "15 - Soft Delete" at bounding box center [180, 153] width 327 height 50
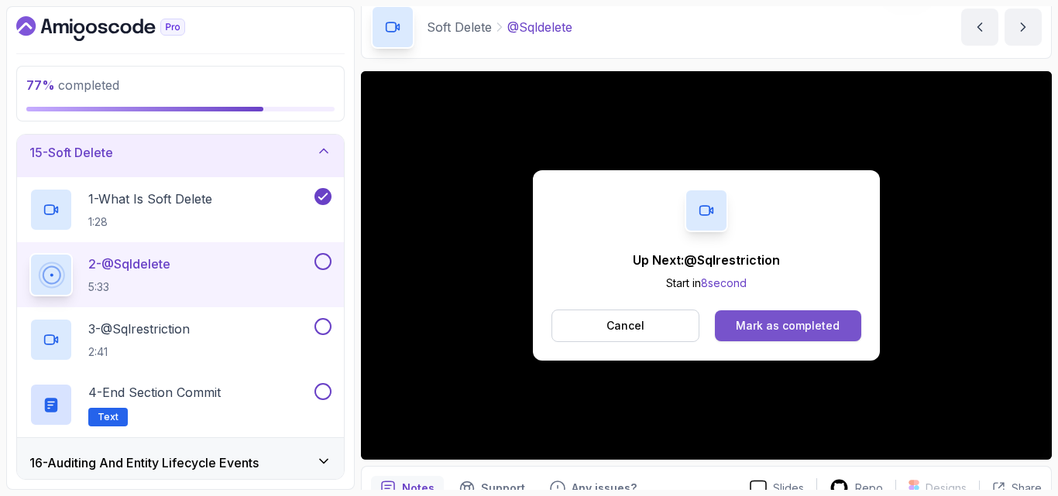
click at [785, 327] on div "Mark as completed" at bounding box center [788, 325] width 104 height 15
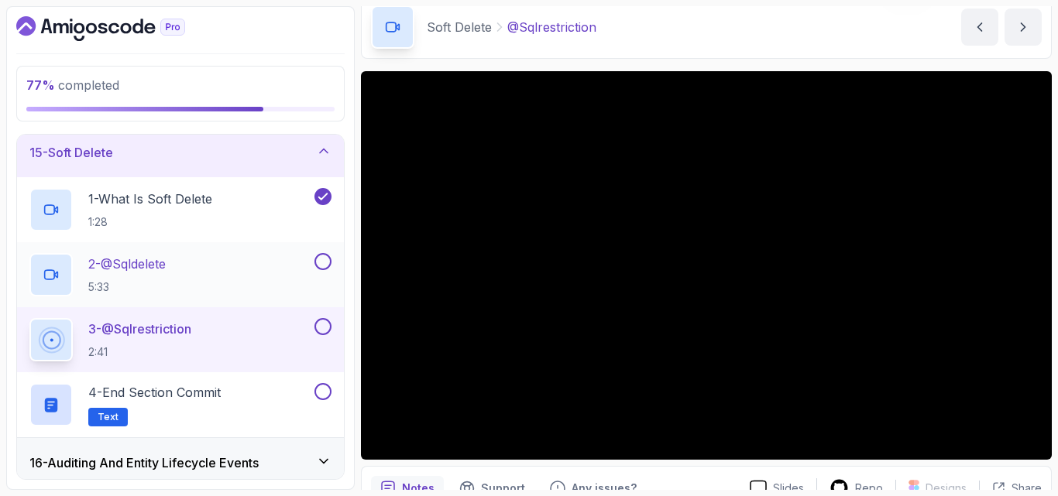
click at [318, 263] on button at bounding box center [322, 261] width 17 height 17
click at [321, 325] on button at bounding box center [322, 326] width 17 height 17
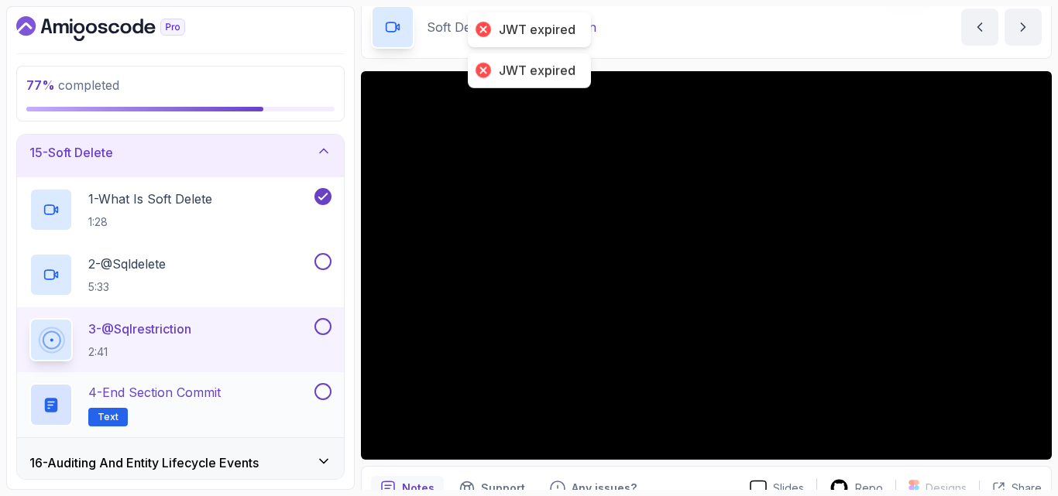
click at [321, 393] on button at bounding box center [322, 391] width 17 height 17
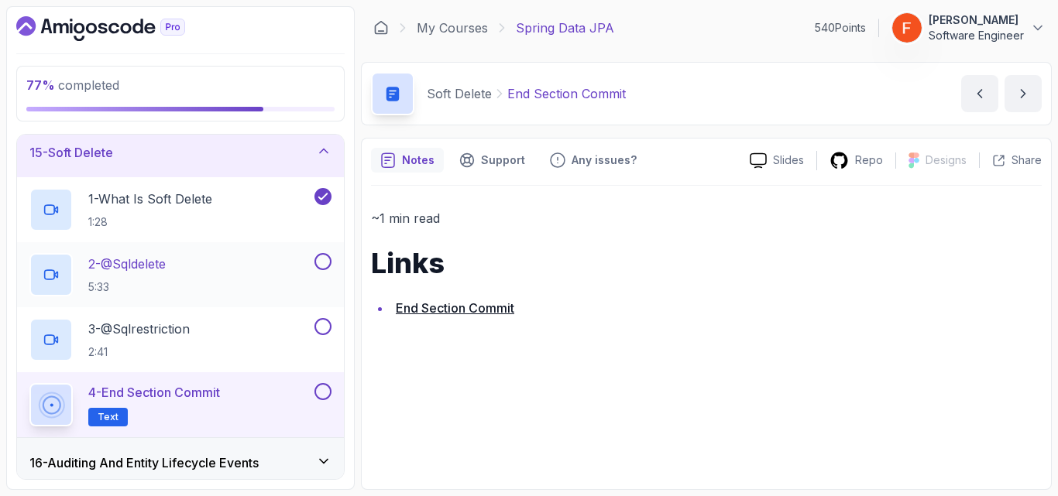
click at [317, 262] on button at bounding box center [322, 261] width 17 height 17
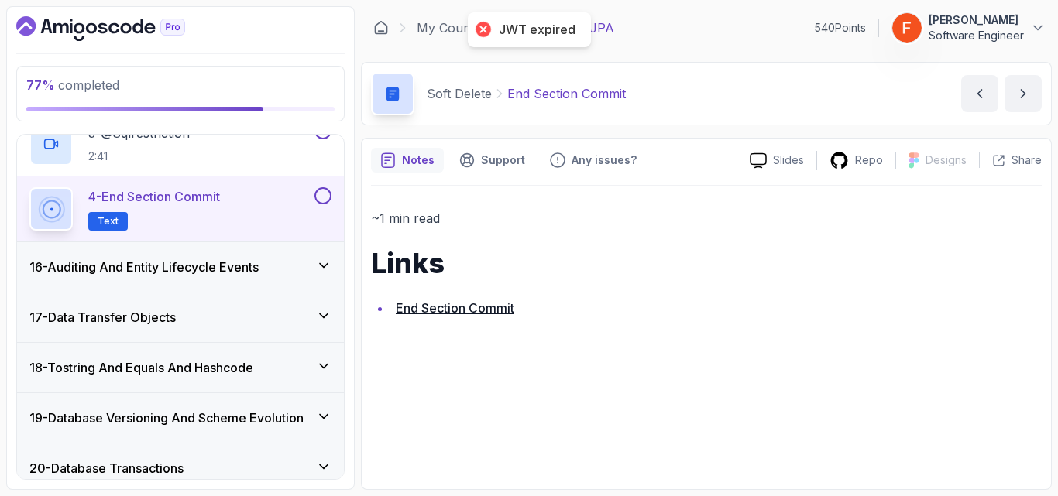
click at [317, 263] on icon at bounding box center [323, 265] width 15 height 15
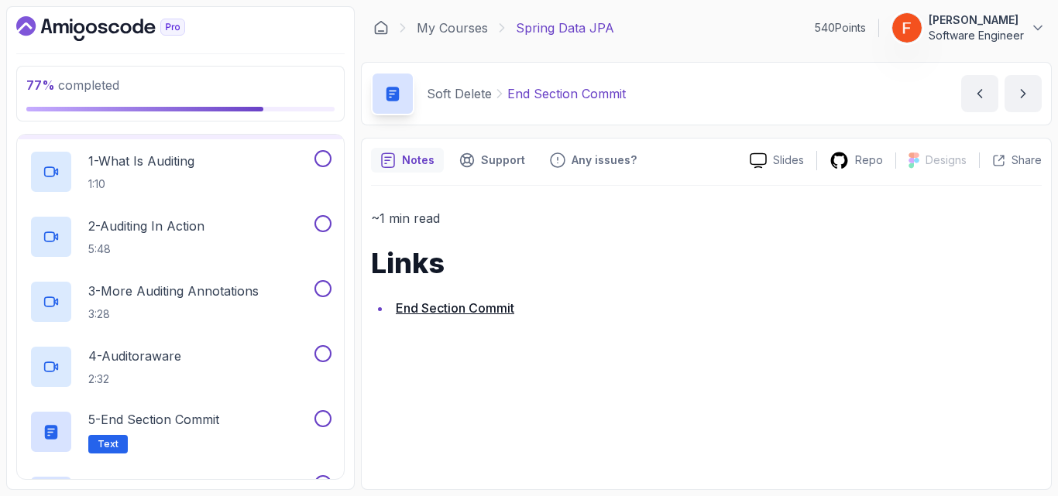
scroll to position [799, 0]
click at [273, 187] on div "1 - What Is Auditing 1:10" at bounding box center [170, 172] width 282 height 43
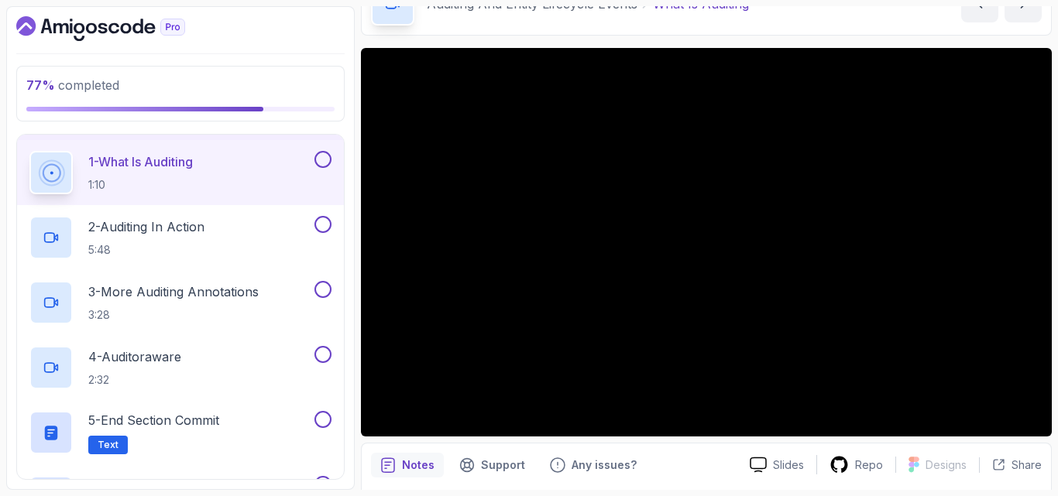
scroll to position [90, 0]
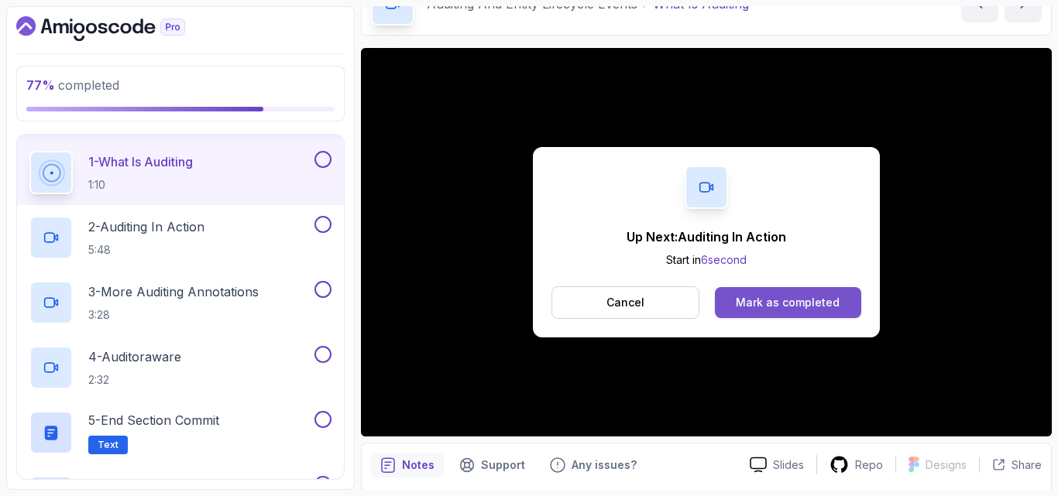
click at [754, 297] on div "Mark as completed" at bounding box center [788, 302] width 104 height 15
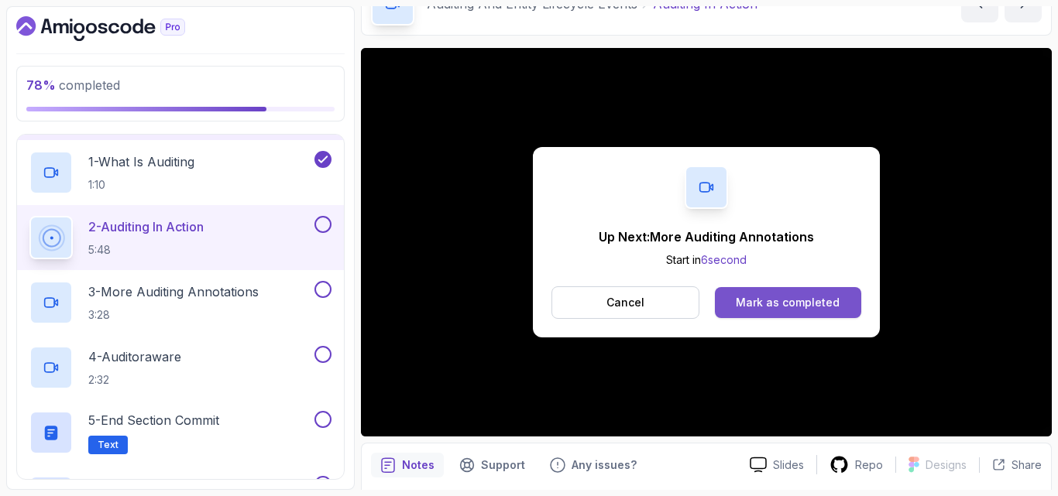
click at [744, 314] on button "Mark as completed" at bounding box center [788, 302] width 146 height 31
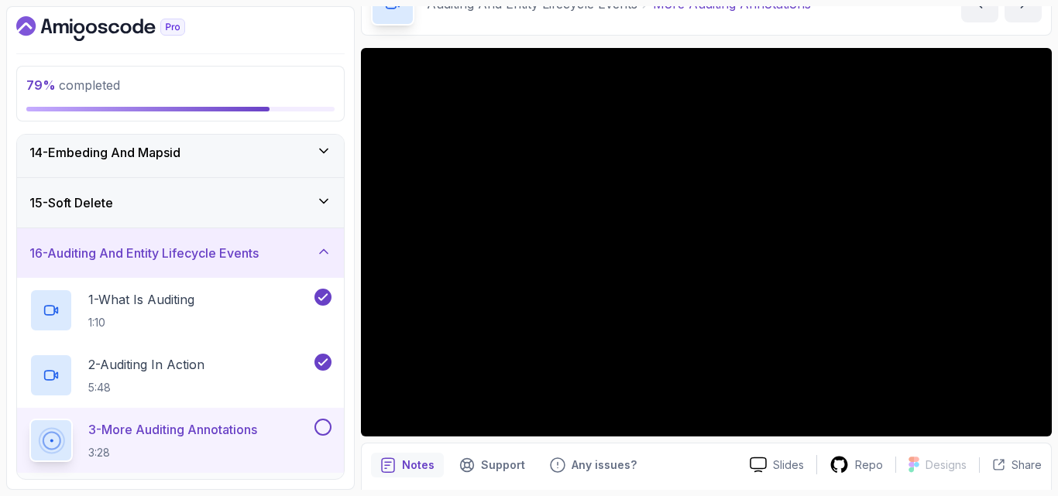
scroll to position [661, 0]
click at [276, 193] on div "15 - Soft Delete" at bounding box center [180, 204] width 327 height 50
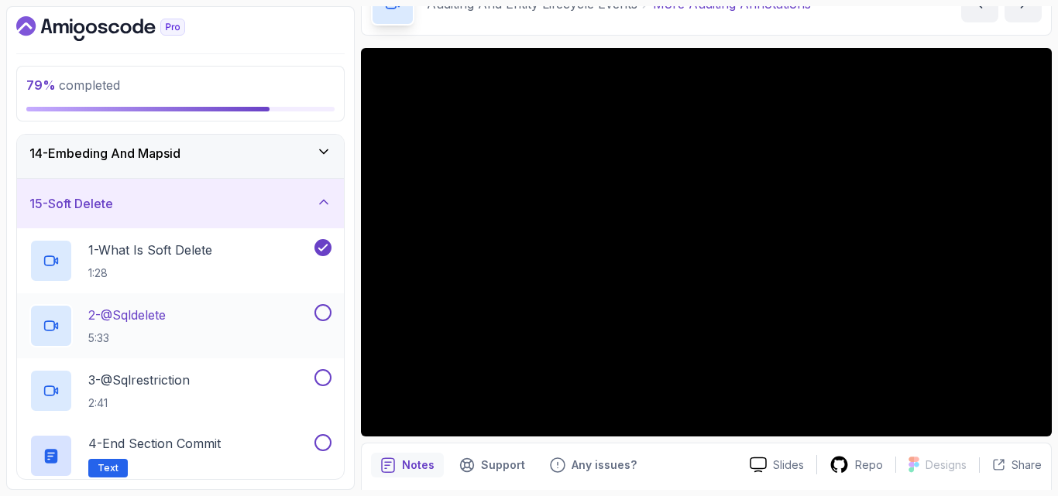
click at [325, 314] on button at bounding box center [322, 312] width 17 height 17
click at [318, 376] on button at bounding box center [322, 377] width 17 height 17
click at [325, 442] on button at bounding box center [322, 443] width 17 height 17
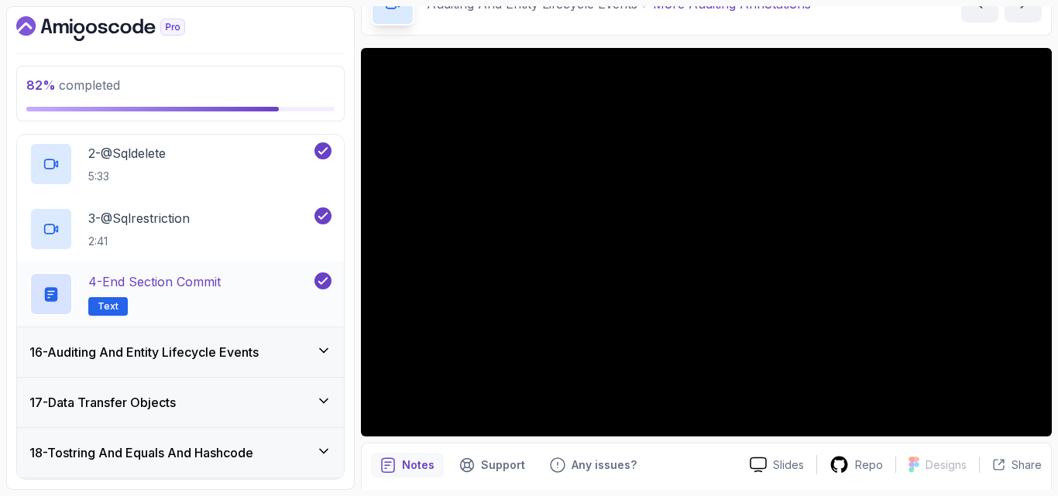
scroll to position [823, 0]
click at [273, 355] on div "16 - Auditing And Entity Lifecycle Events" at bounding box center [180, 351] width 302 height 19
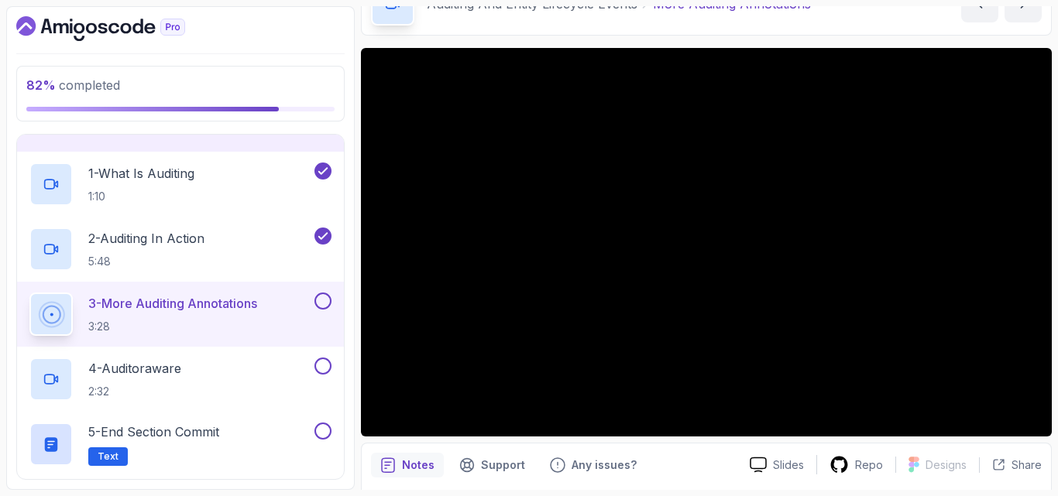
scroll to position [789, 0]
click at [319, 433] on button at bounding box center [322, 429] width 17 height 17
click at [326, 301] on button at bounding box center [322, 299] width 17 height 17
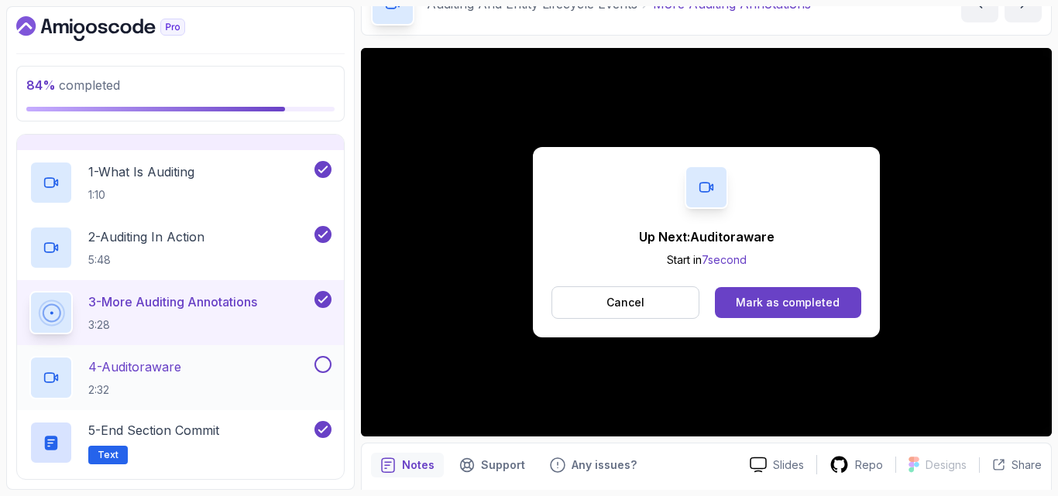
click at [249, 366] on div "4 - Auditoraware 2:32" at bounding box center [170, 377] width 282 height 43
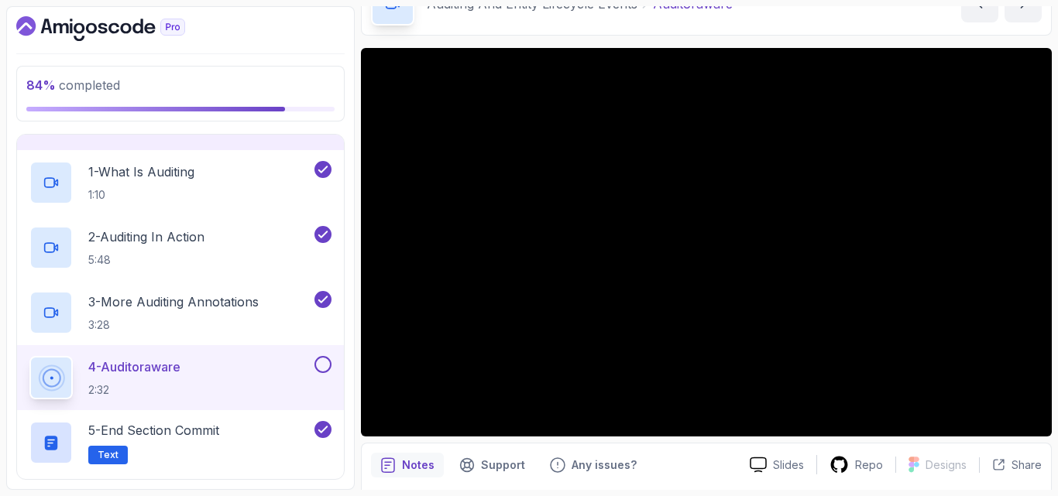
click at [320, 376] on button "4 - Auditoraware 2:32" at bounding box center [180, 377] width 302 height 43
click at [324, 369] on button at bounding box center [322, 364] width 17 height 17
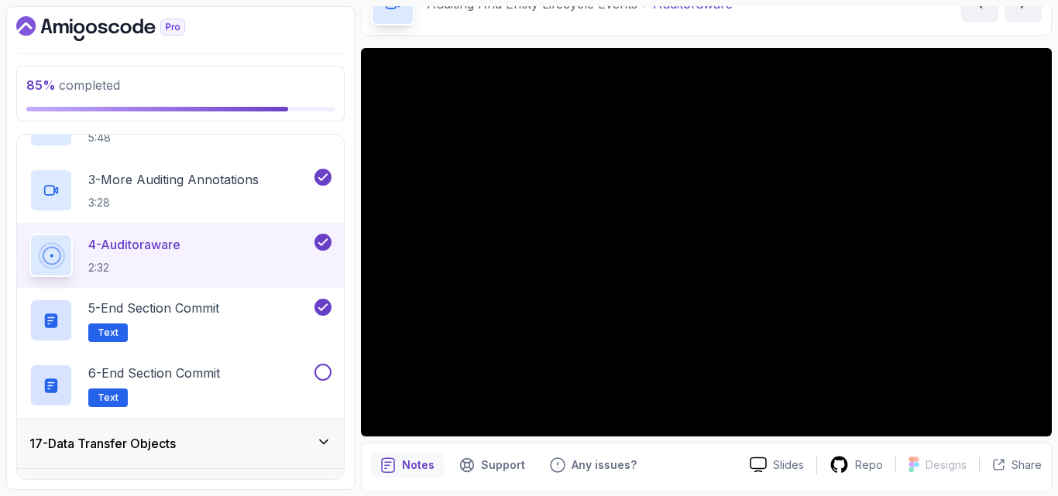
scroll to position [912, 0]
click at [322, 376] on button at bounding box center [322, 371] width 17 height 17
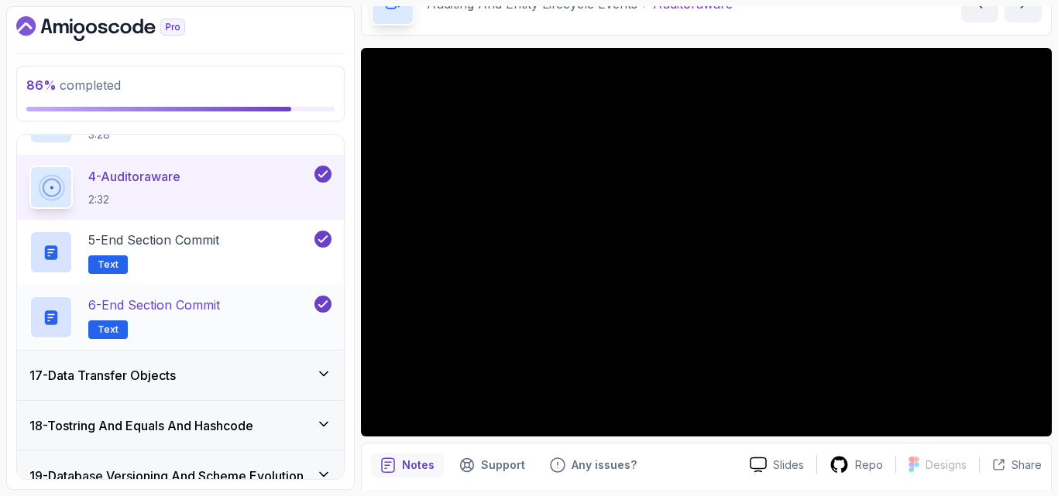
click at [237, 362] on div "17 - Data Transfer Objects" at bounding box center [180, 376] width 327 height 50
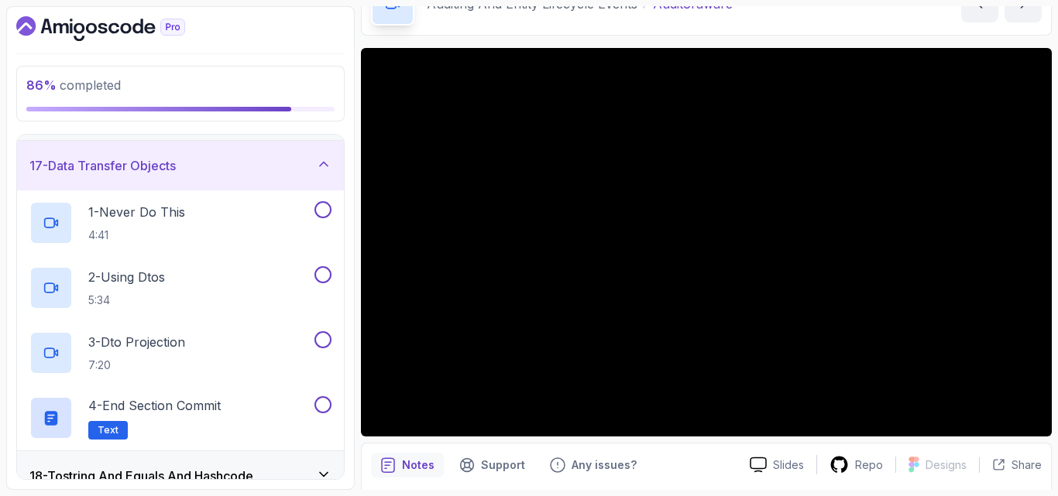
scroll to position [800, 0]
click at [236, 215] on div "1 - Never Do This 4:41" at bounding box center [170, 222] width 282 height 43
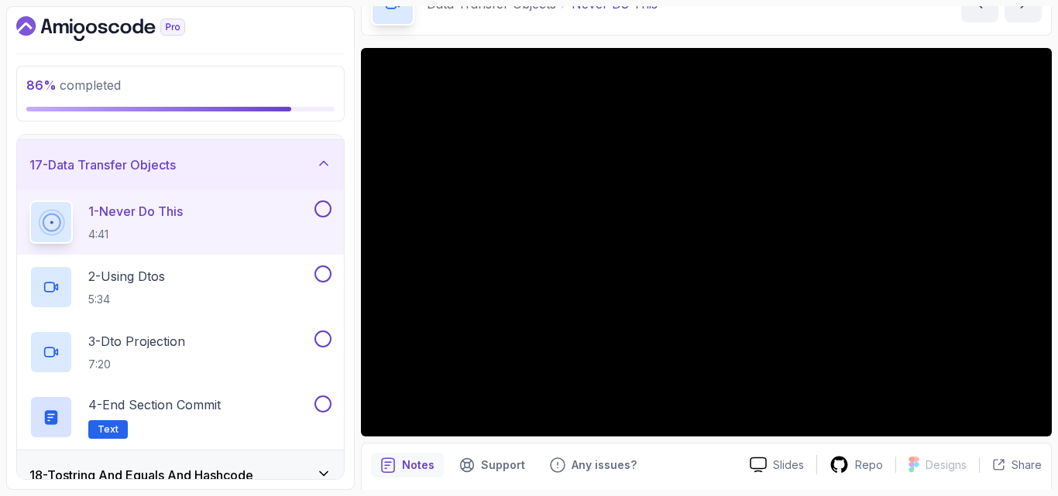
click at [326, 211] on button at bounding box center [322, 209] width 17 height 17
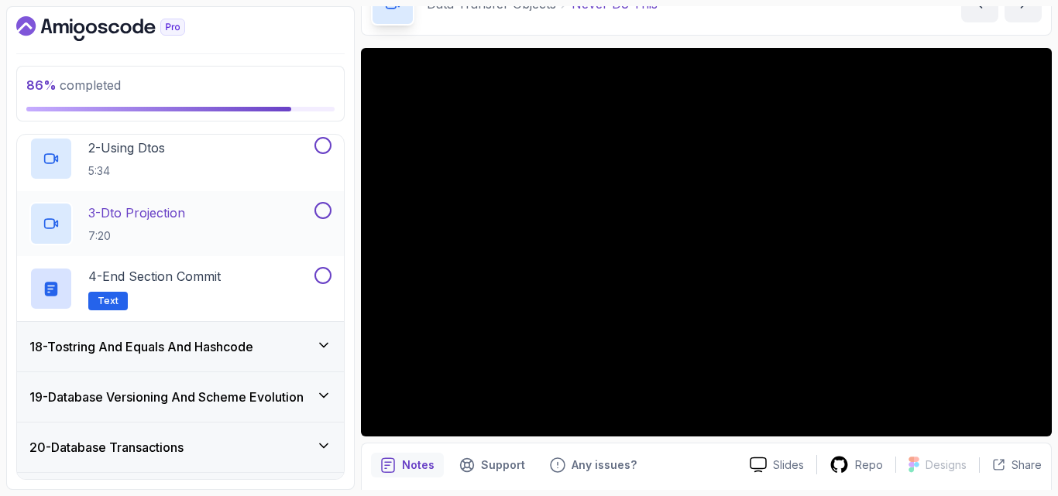
scroll to position [972, 0]
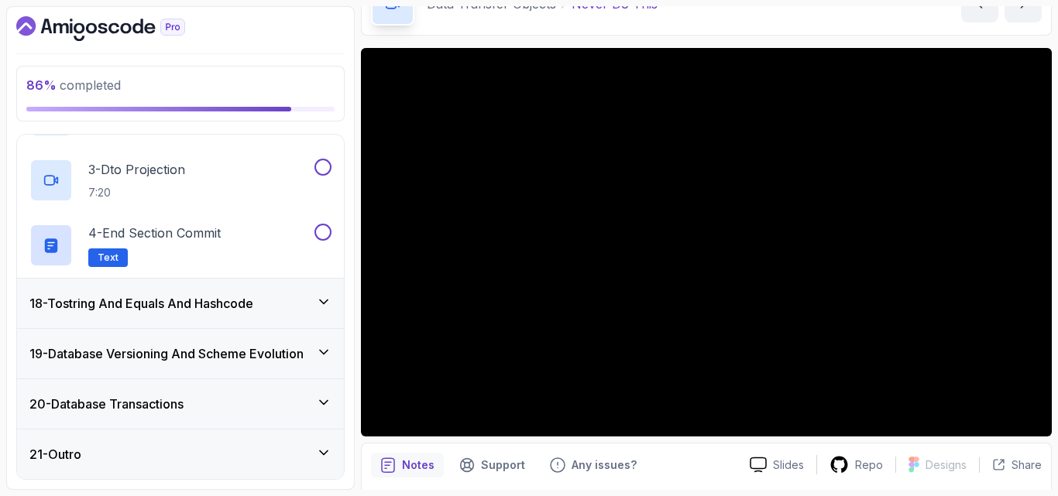
click at [228, 301] on h3 "18 - Tostring And Equals And Hashcode" at bounding box center [141, 303] width 224 height 19
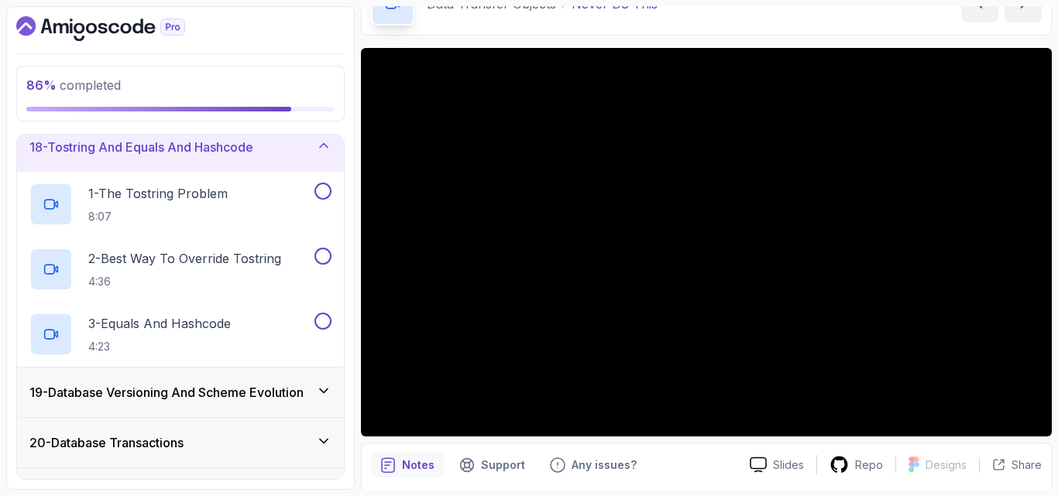
scroll to position [907, 0]
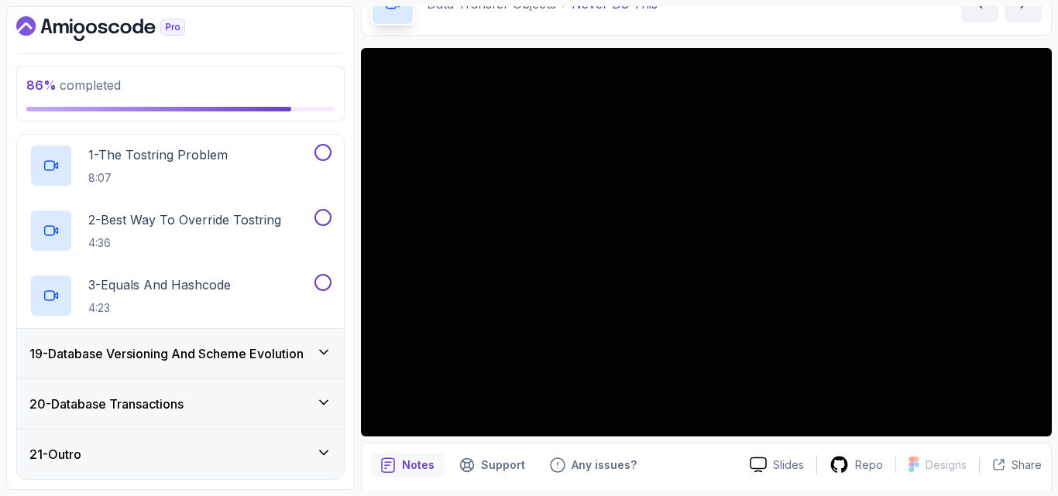
click at [198, 350] on h3 "19 - Database Versioning And Scheme Evolution" at bounding box center [166, 354] width 274 height 19
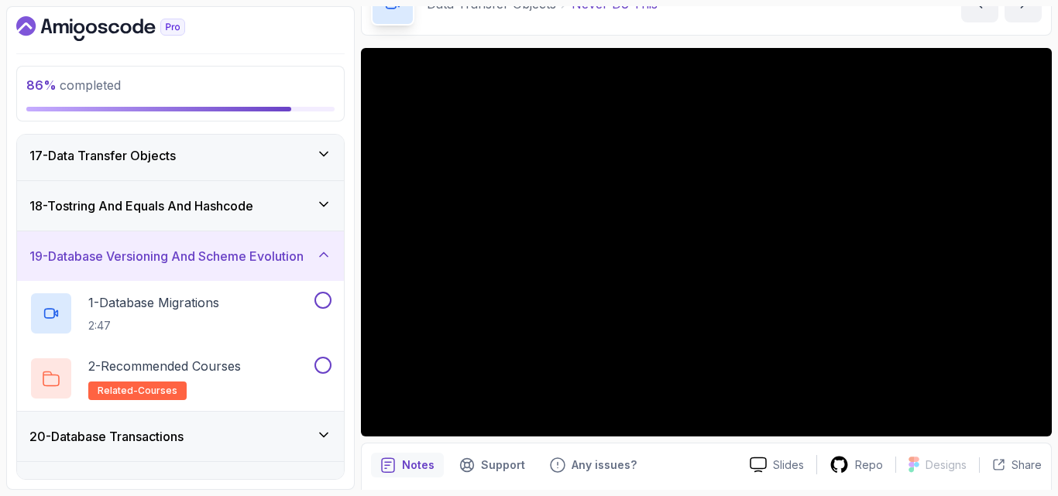
scroll to position [842, 0]
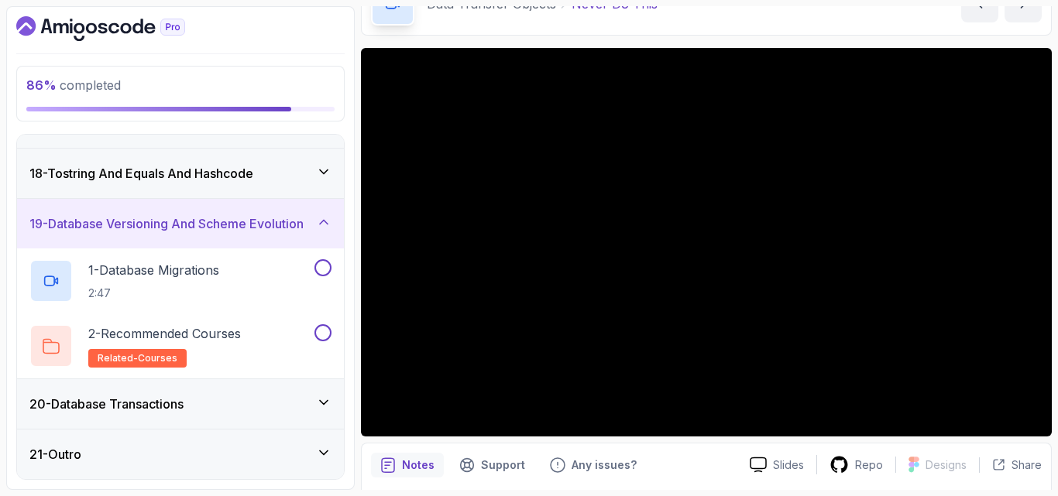
click at [190, 416] on div "20 - Database Transactions" at bounding box center [180, 405] width 327 height 50
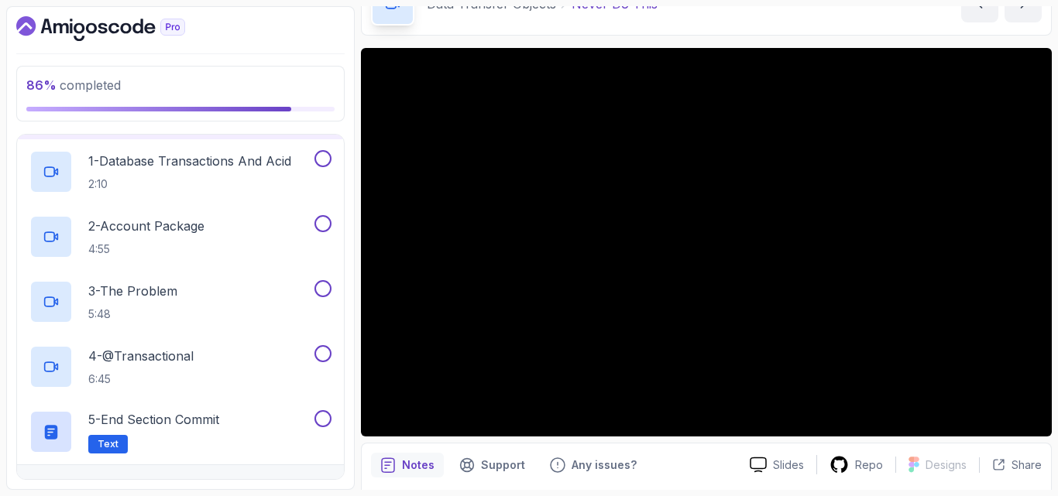
scroll to position [1037, 0]
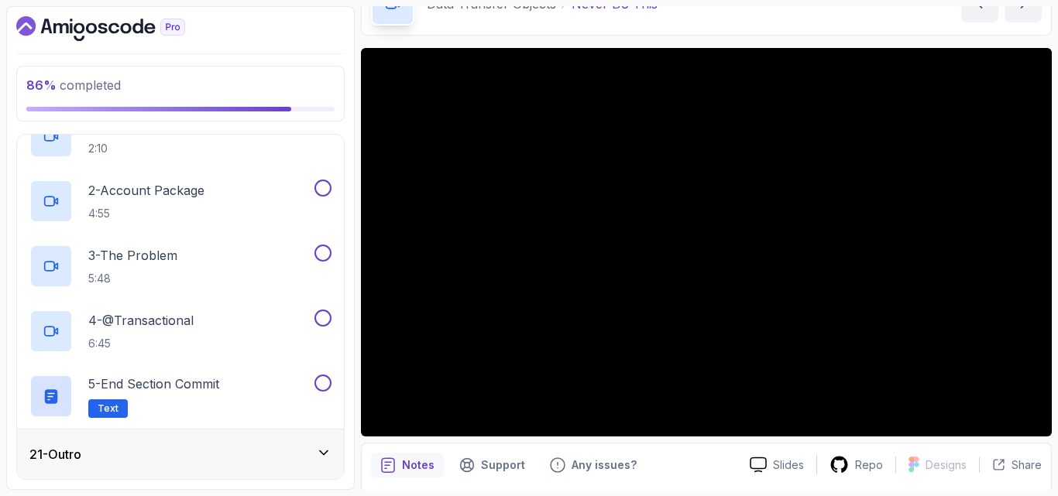
click at [190, 459] on div "21 - Outro" at bounding box center [180, 454] width 302 height 19
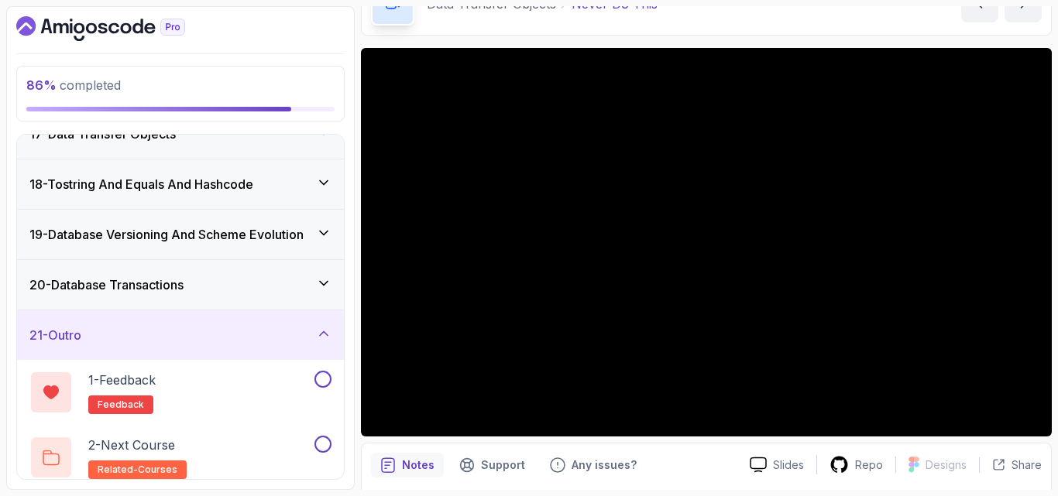
scroll to position [842, 0]
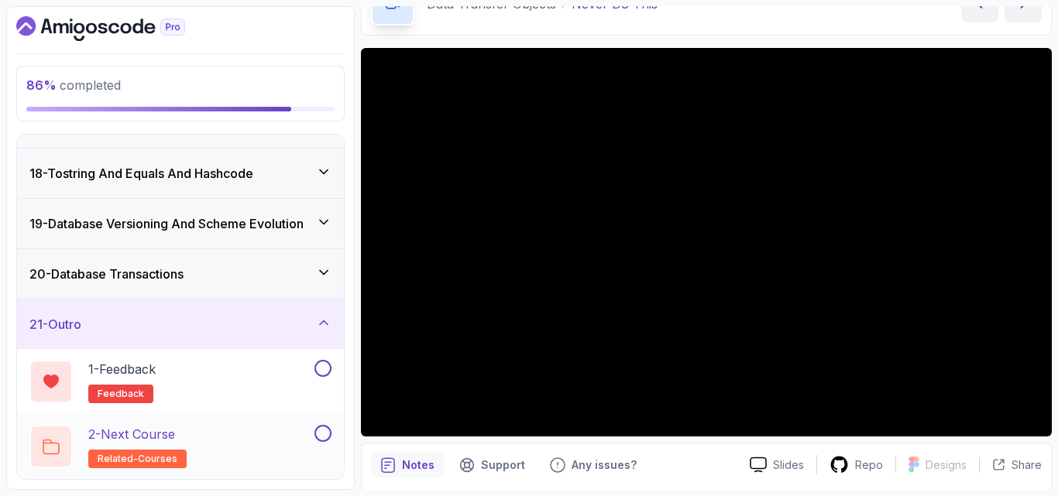
click at [319, 435] on button at bounding box center [322, 433] width 17 height 17
click at [322, 367] on button at bounding box center [322, 368] width 17 height 17
click at [270, 287] on div "20 - Database Transactions" at bounding box center [180, 274] width 327 height 50
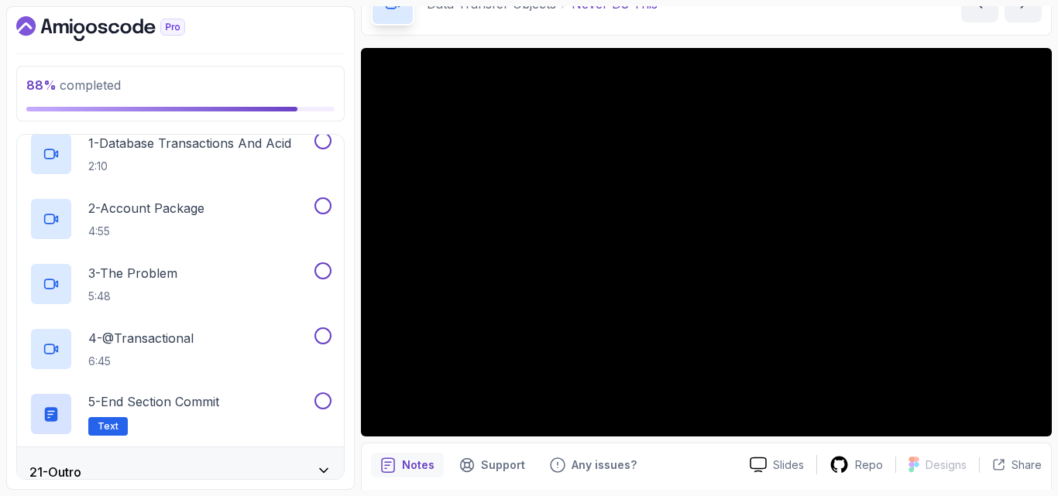
scroll to position [1037, 0]
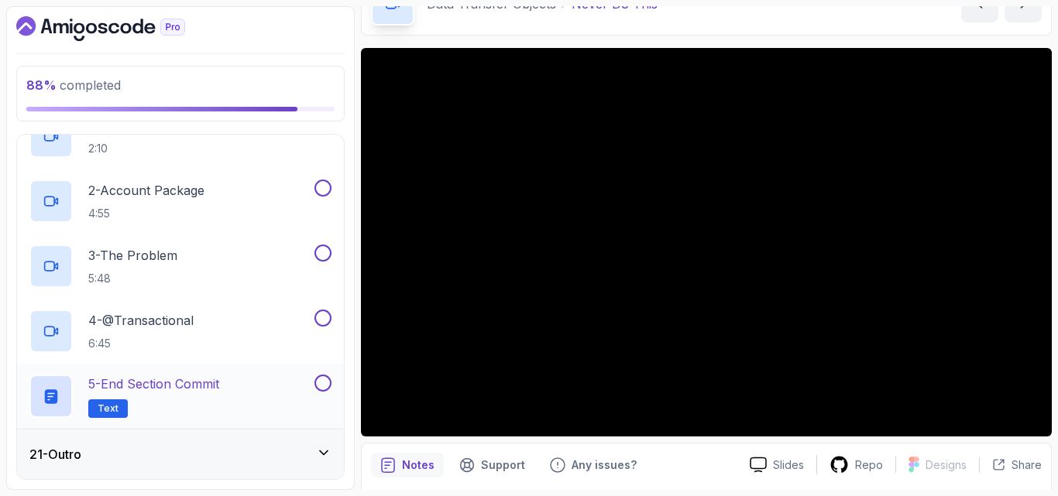
click at [317, 385] on button at bounding box center [322, 383] width 17 height 17
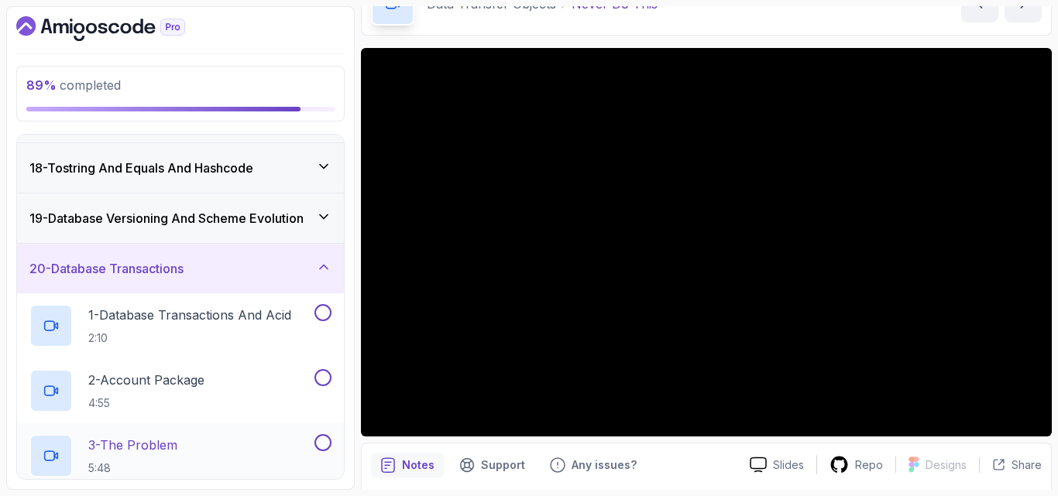
scroll to position [846, 0]
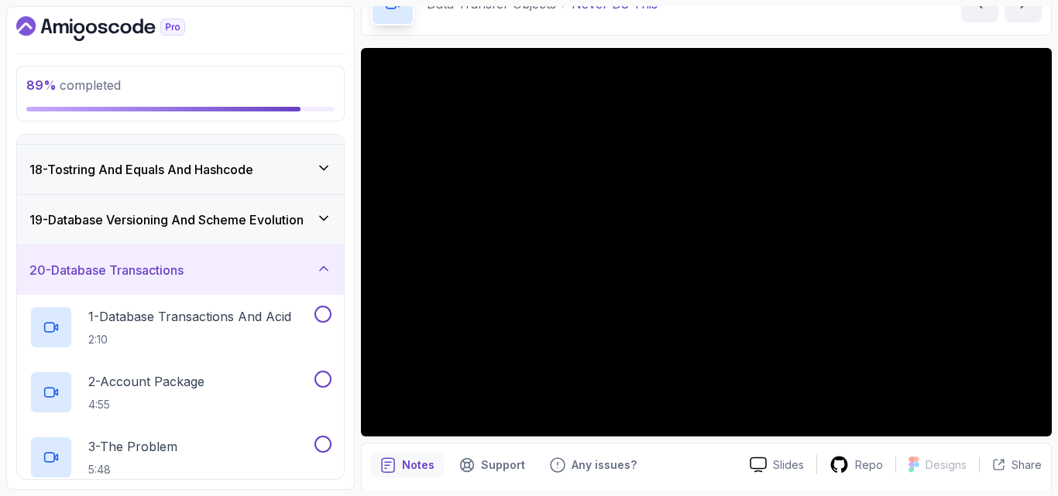
click at [227, 221] on h3 "19 - Database Versioning And Scheme Evolution" at bounding box center [166, 220] width 274 height 19
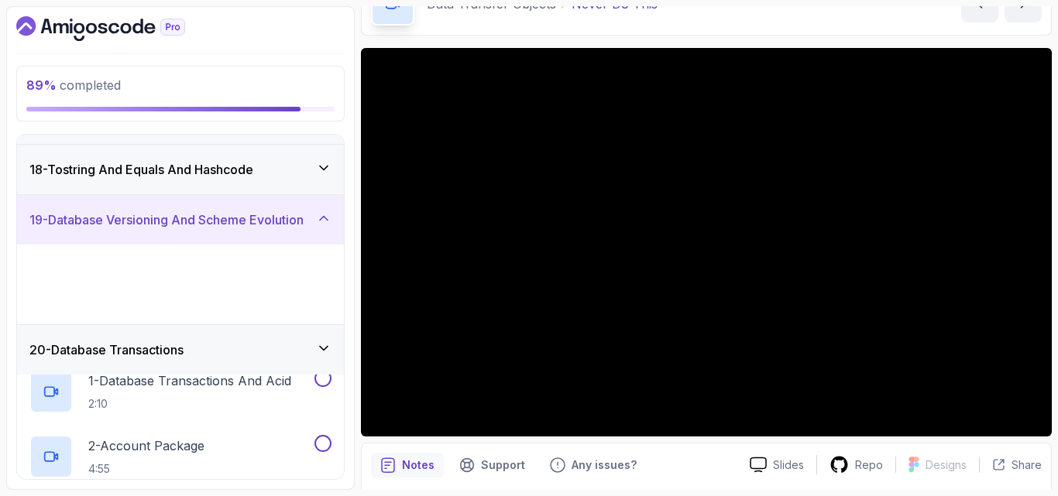
scroll to position [842, 0]
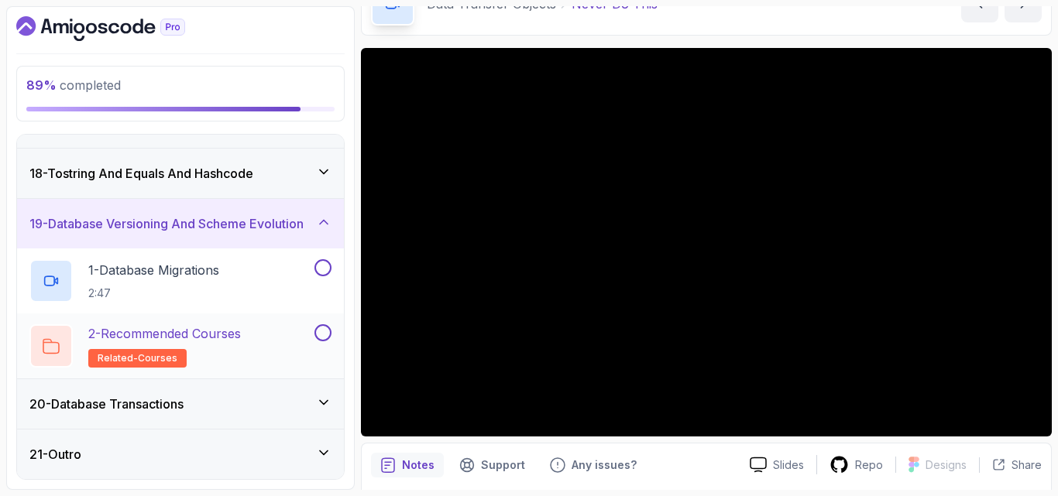
click at [321, 335] on button at bounding box center [322, 333] width 17 height 17
click at [218, 183] on h3 "18 - Tostring And Equals And Hashcode" at bounding box center [141, 173] width 224 height 19
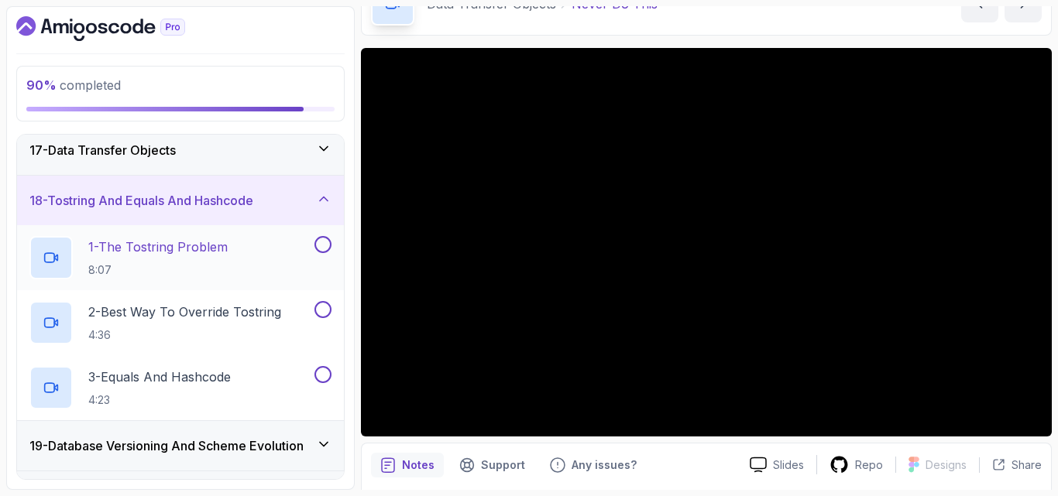
scroll to position [813, 0]
click at [211, 157] on div "17 - Data Transfer Objects" at bounding box center [180, 152] width 302 height 19
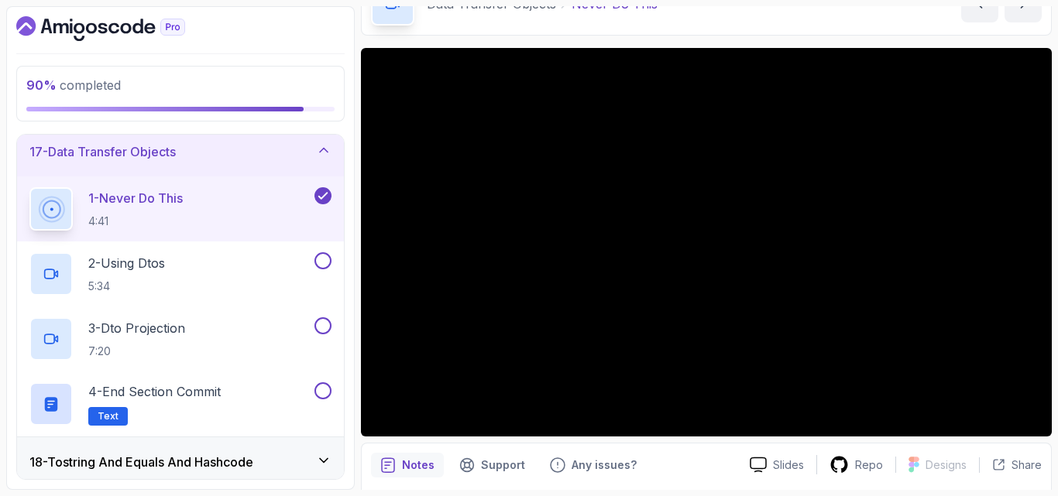
click at [222, 206] on div "1 - Never Do This 4:41" at bounding box center [170, 208] width 282 height 43
click at [413, 273] on div at bounding box center [706, 242] width 691 height 389
click at [318, 390] on button at bounding box center [322, 391] width 17 height 17
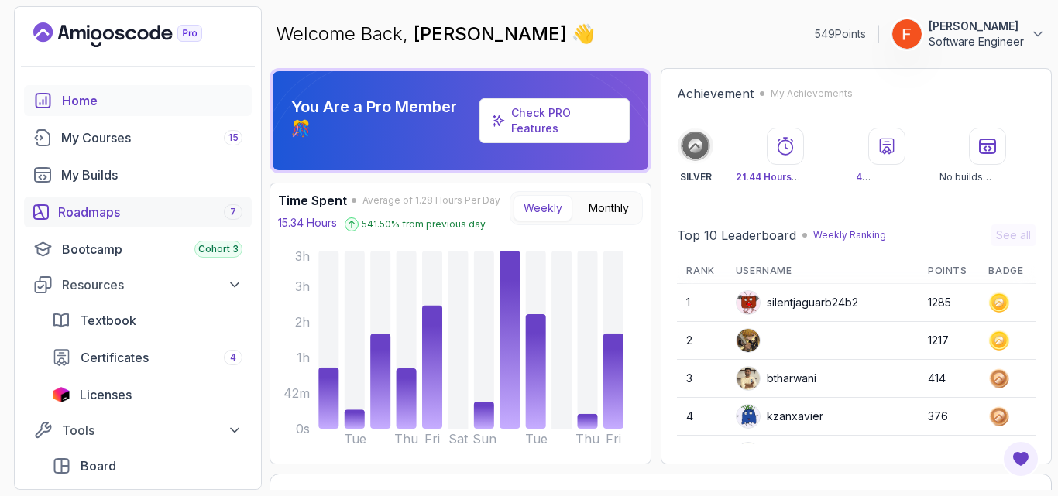
click at [119, 226] on link "Roadmaps 7" at bounding box center [138, 212] width 228 height 31
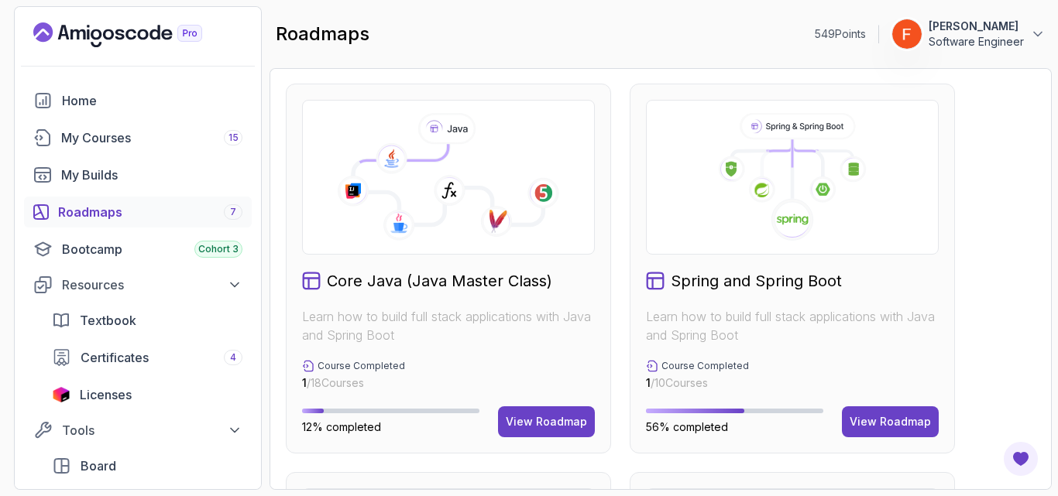
scroll to position [391, 0]
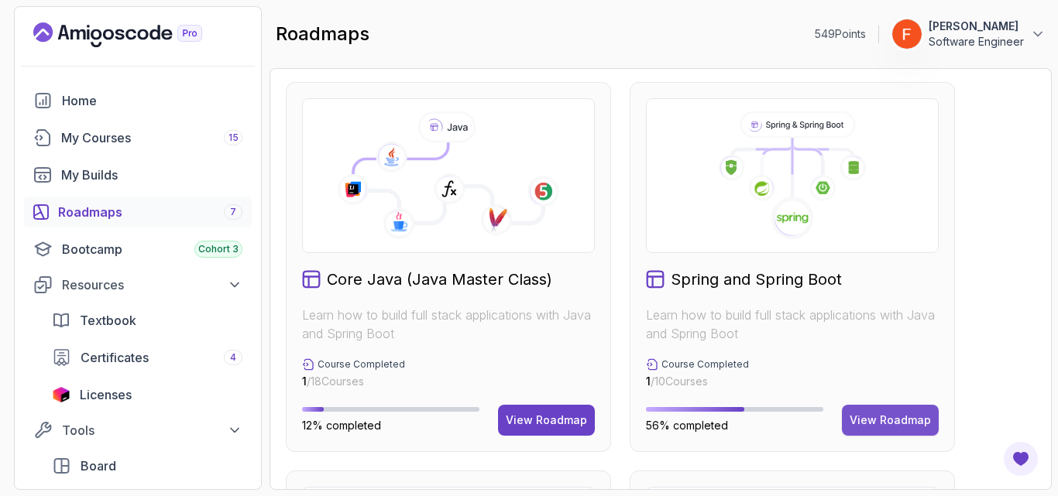
click at [871, 421] on div "View Roadmap" at bounding box center [890, 420] width 81 height 15
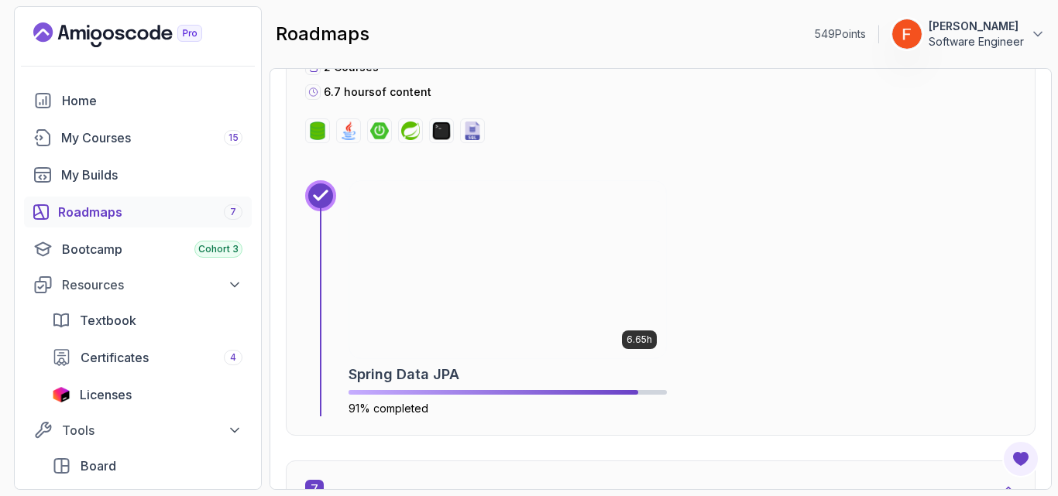
scroll to position [3646, 0]
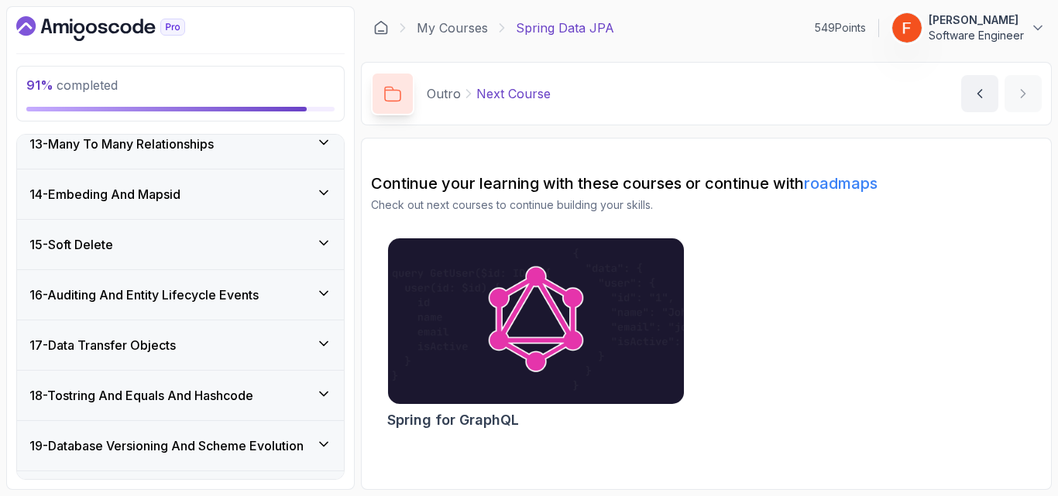
scroll to position [641, 0]
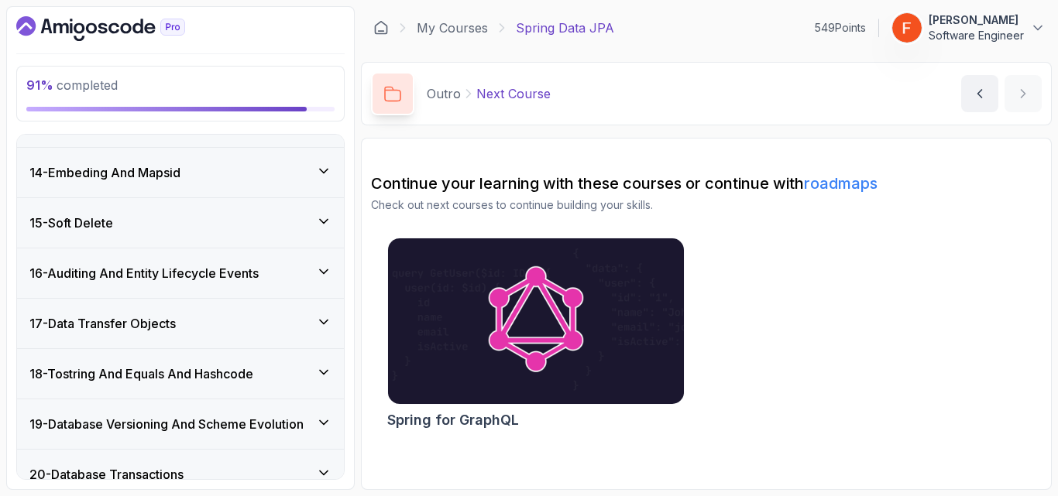
click at [176, 316] on h3 "17 - Data Transfer Objects" at bounding box center [102, 323] width 146 height 19
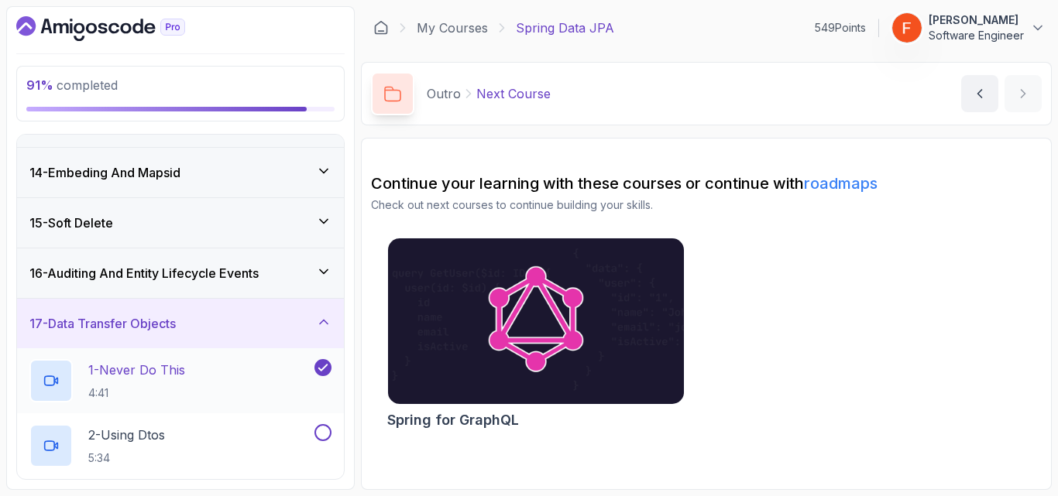
click at [173, 368] on p "1 - Never Do This" at bounding box center [136, 370] width 97 height 19
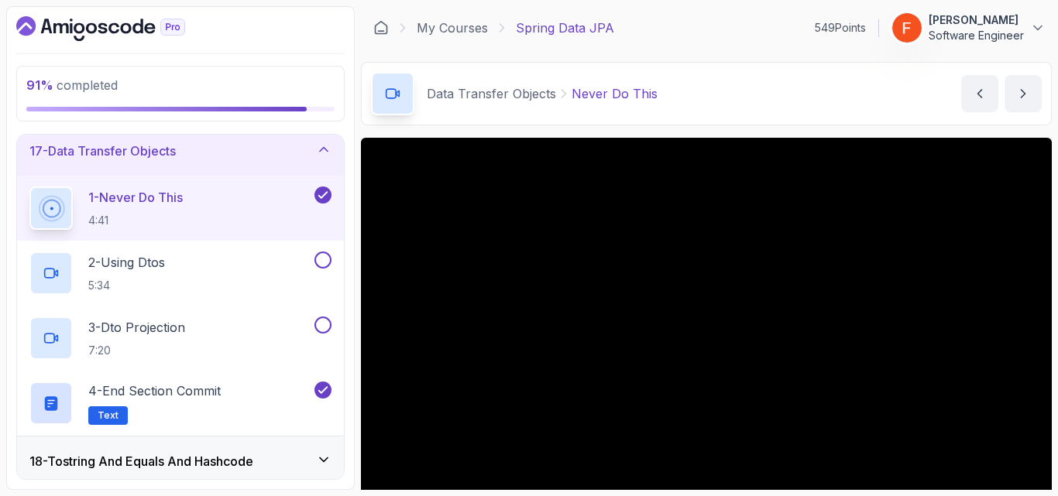
scroll to position [815, 0]
